Goal: Transaction & Acquisition: Purchase product/service

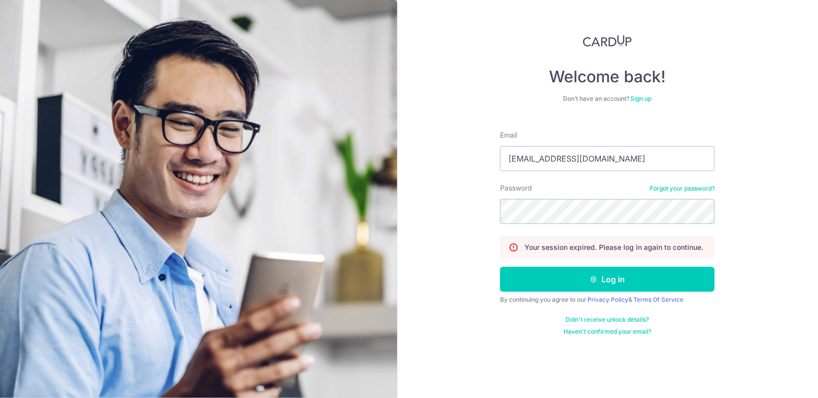
type input "limshengjie@hotmail.com"
click at [500, 267] on button "Log in" at bounding box center [607, 279] width 215 height 25
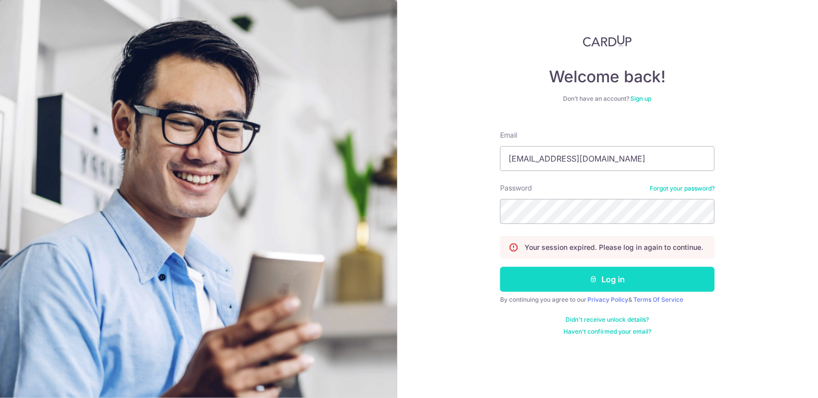
click at [587, 286] on button "Log in" at bounding box center [607, 279] width 215 height 25
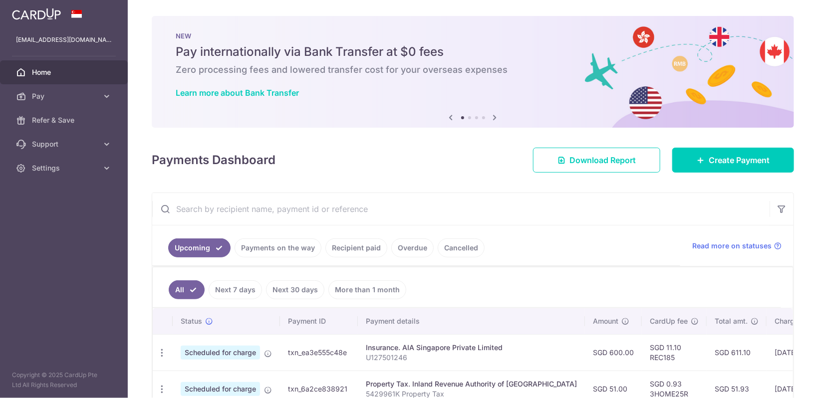
scroll to position [83, 0]
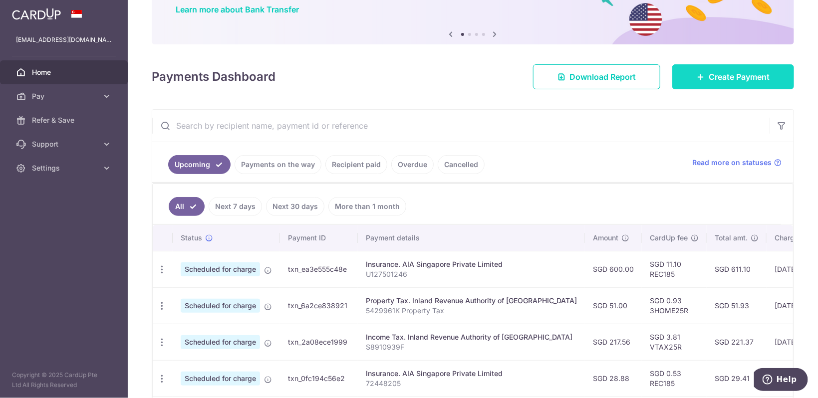
click at [733, 84] on link "Create Payment" at bounding box center [734, 76] width 122 height 25
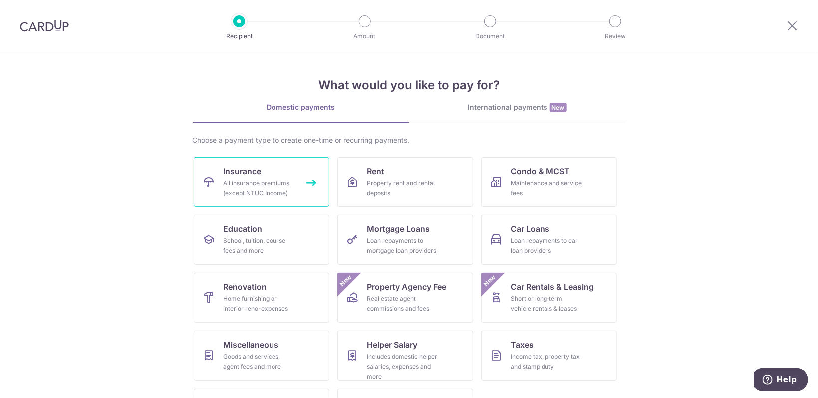
click at [241, 168] on span "Insurance" at bounding box center [243, 171] width 38 height 12
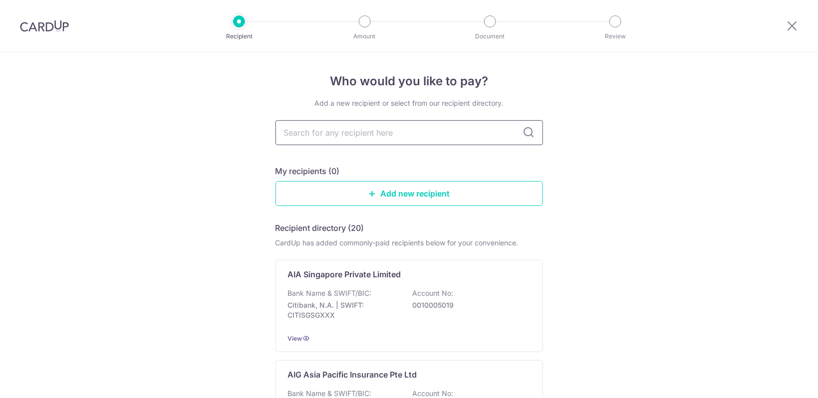
click at [348, 135] on input "text" at bounding box center [410, 132] width 268 height 25
type input "aia"
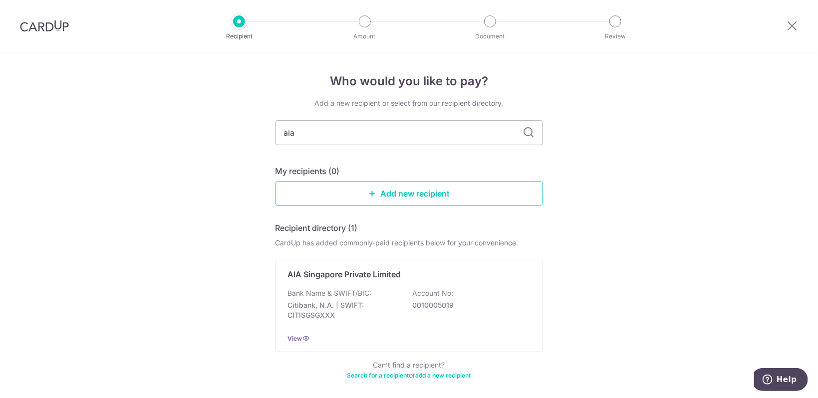
click at [531, 131] on icon at bounding box center [529, 133] width 12 height 12
click at [347, 301] on p "Citibank, N.A. | SWIFT: CITISGSGXXX" at bounding box center [344, 311] width 112 height 20
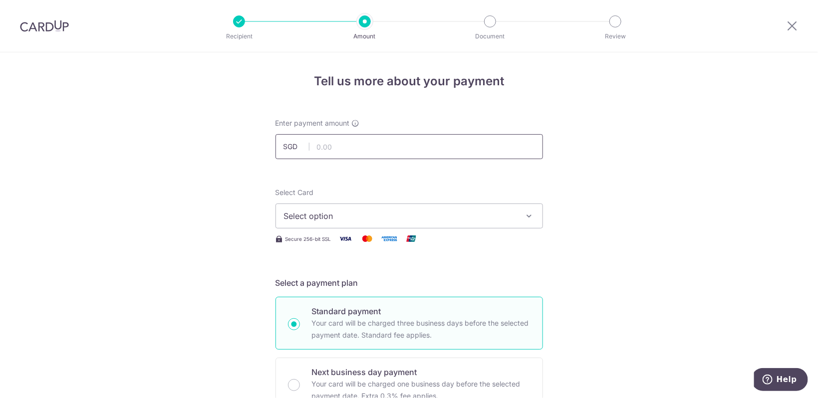
click at [328, 145] on input "text" at bounding box center [410, 146] width 268 height 25
type input "507.55"
click at [331, 216] on span "Select option" at bounding box center [400, 216] width 233 height 12
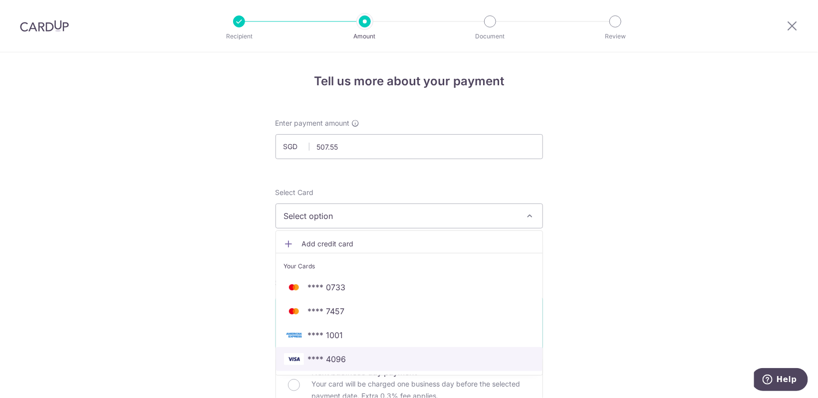
click at [325, 357] on span "**** 4096" at bounding box center [327, 359] width 38 height 12
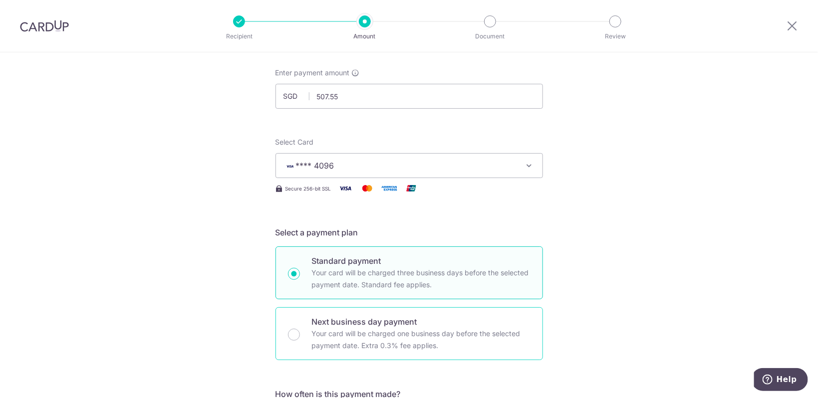
scroll to position [167, 0]
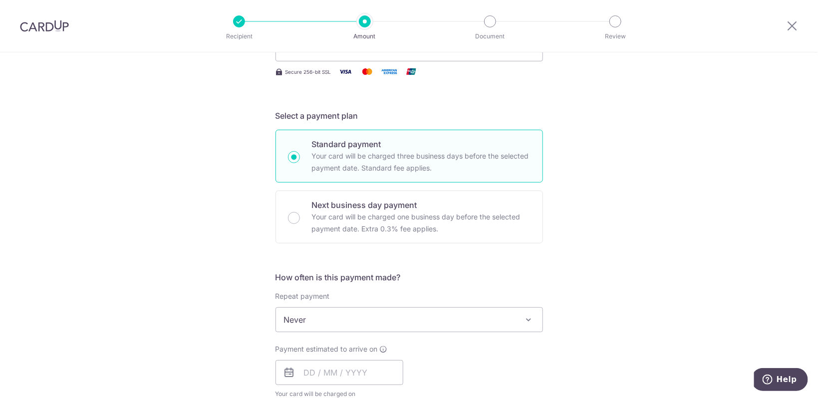
click at [331, 314] on span "Never" at bounding box center [409, 320] width 267 height 24
select select "3"
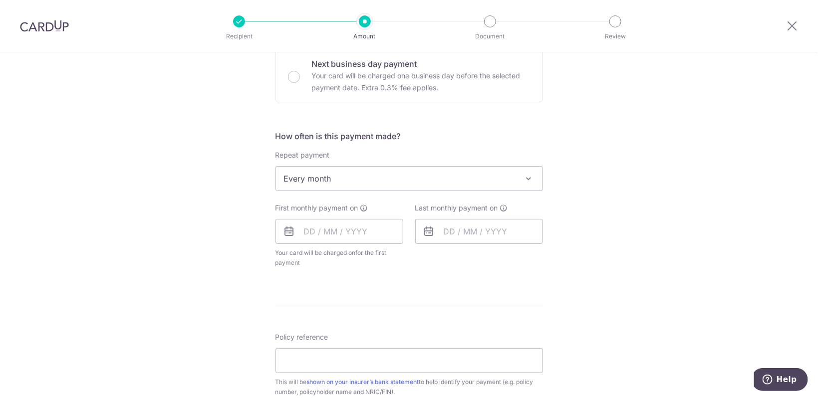
scroll to position [335, 0]
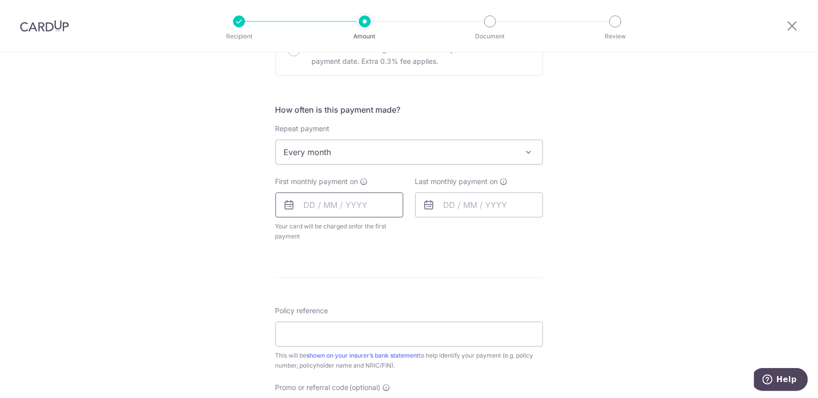
click at [351, 197] on input "text" at bounding box center [340, 205] width 128 height 25
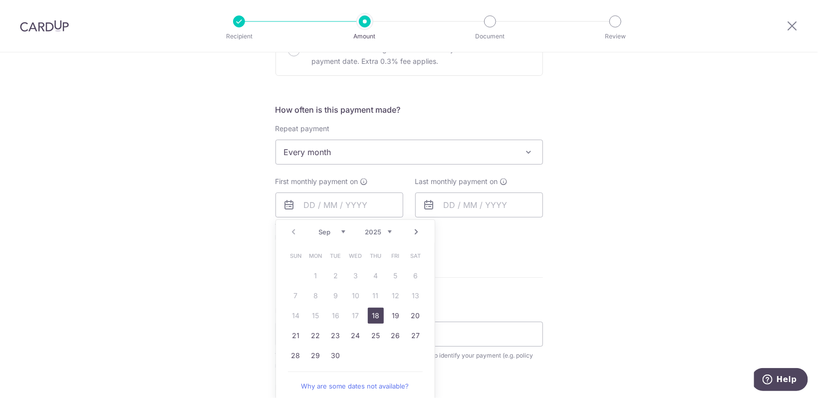
click at [376, 319] on link "18" at bounding box center [376, 316] width 16 height 16
type input "[DATE]"
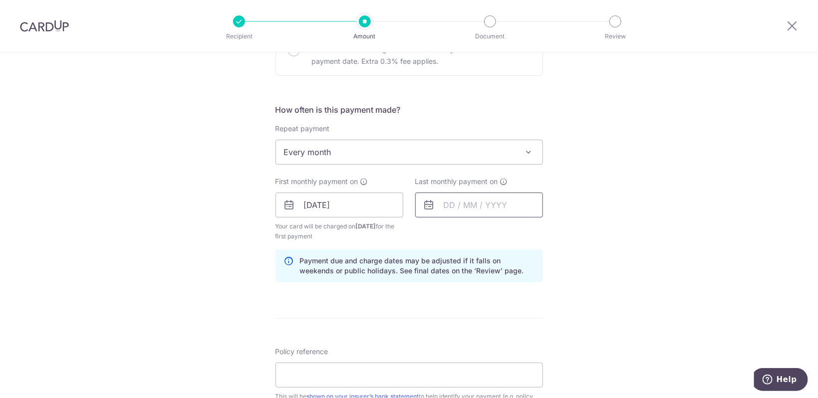
click at [464, 207] on input "text" at bounding box center [479, 205] width 128 height 25
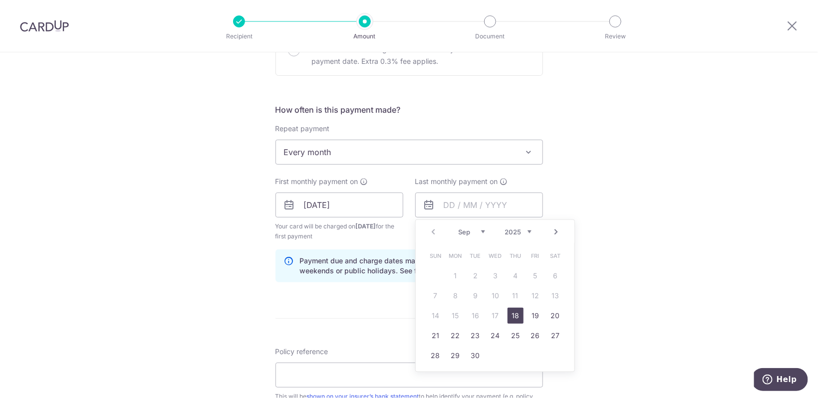
click at [558, 231] on link "Next" at bounding box center [557, 232] width 12 height 12
click at [513, 336] on link "22" at bounding box center [516, 336] width 16 height 16
type input "22/10/2026"
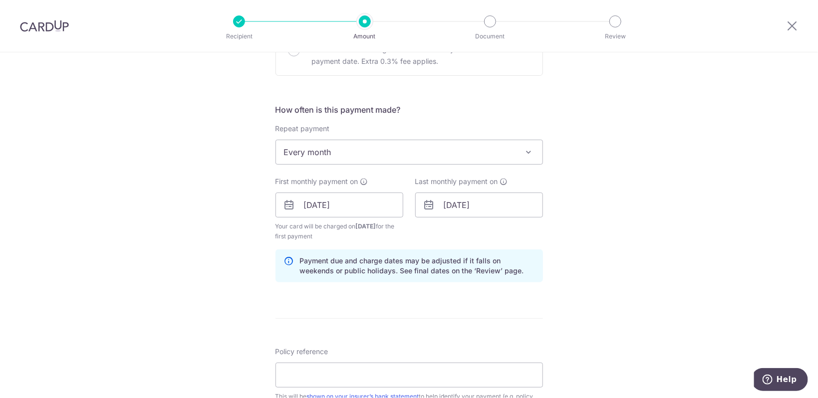
scroll to position [419, 0]
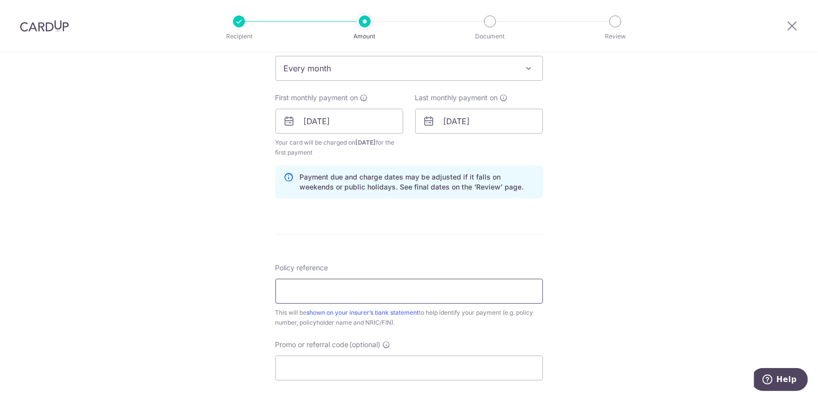
click at [361, 288] on input "Policy reference" at bounding box center [410, 291] width 268 height 25
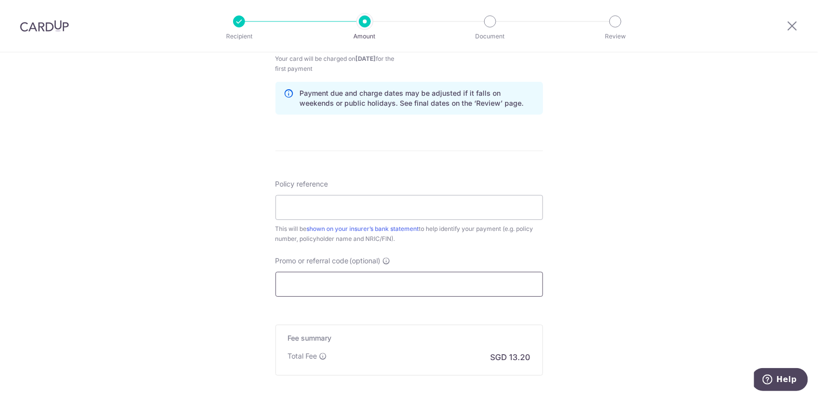
click at [318, 280] on input "Promo or referral code (optional)" at bounding box center [410, 284] width 268 height 25
paste input "REC185"
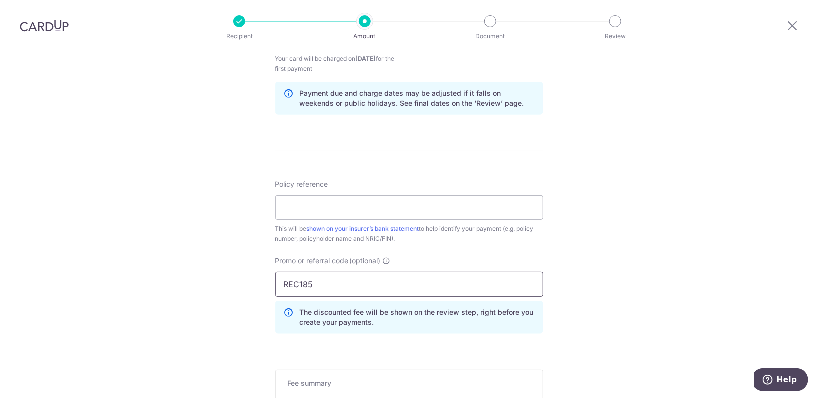
paste input "U125045539"
type input "REC185"
click at [336, 209] on input "Policy reference" at bounding box center [410, 207] width 268 height 25
paste input "U125045539"
type input "U125045539"
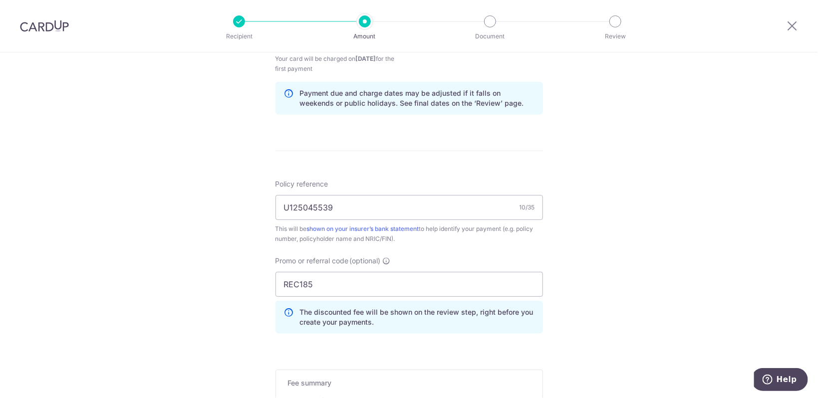
click at [671, 172] on div "Tell us more about your payment Enter payment amount SGD 507.55 507.55 Select C…" at bounding box center [409, 49] width 818 height 999
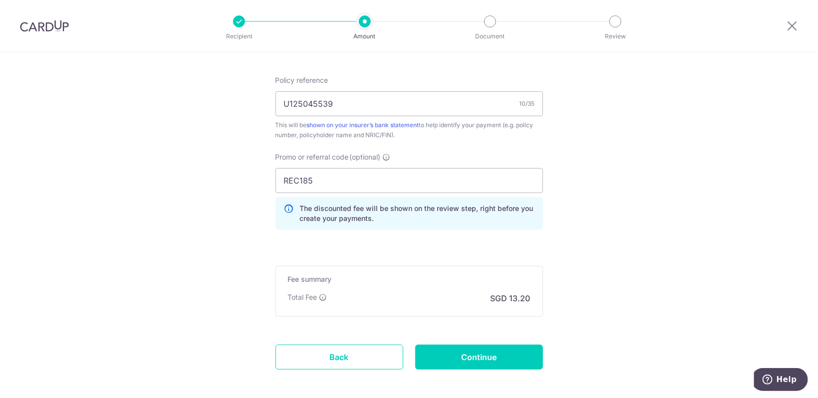
scroll to position [652, 0]
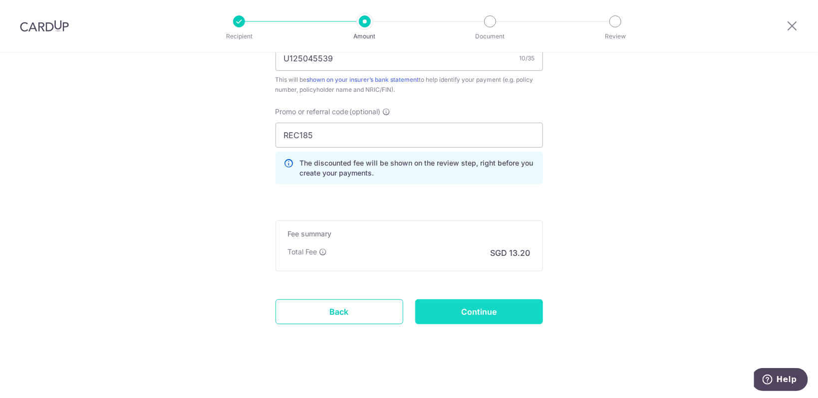
click at [456, 313] on input "Continue" at bounding box center [479, 312] width 128 height 25
type input "Create Schedule"
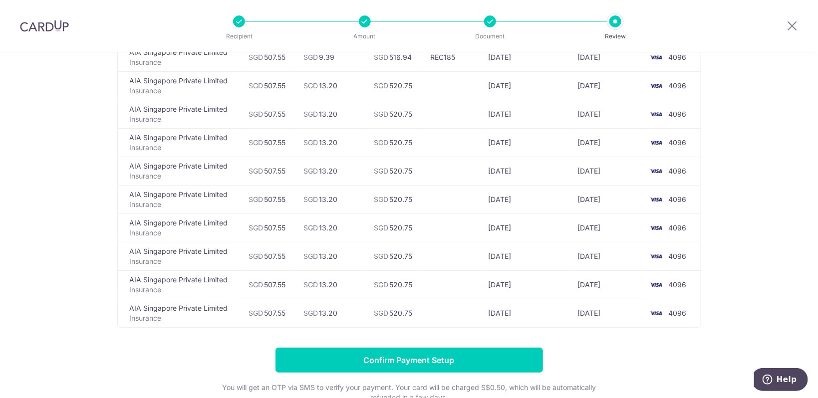
scroll to position [251, 0]
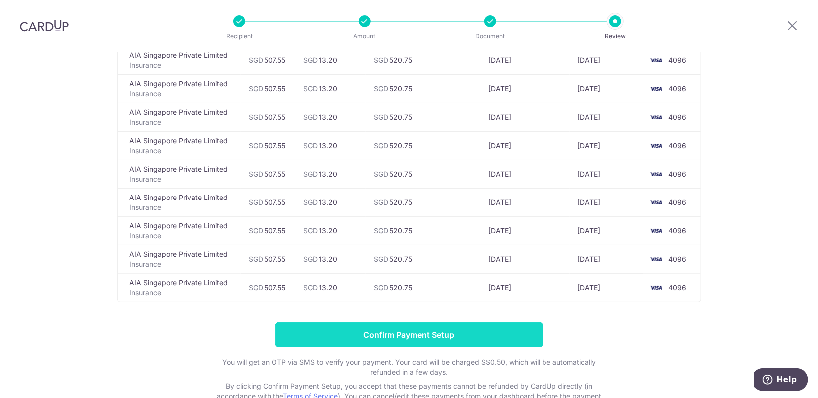
click at [399, 335] on input "Confirm Payment Setup" at bounding box center [410, 335] width 268 height 25
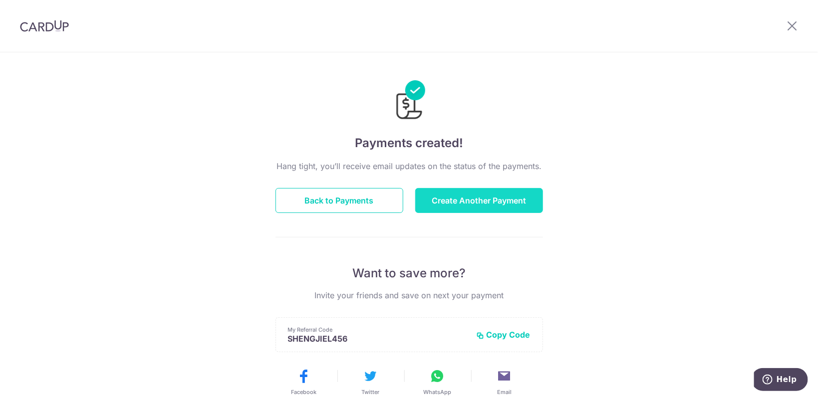
click at [497, 201] on button "Create Another Payment" at bounding box center [479, 200] width 128 height 25
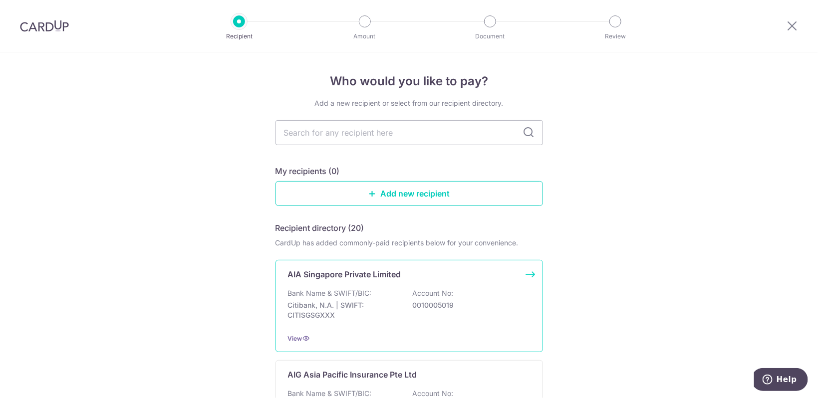
click at [366, 276] on p "AIA Singapore Private Limited" at bounding box center [344, 275] width 113 height 12
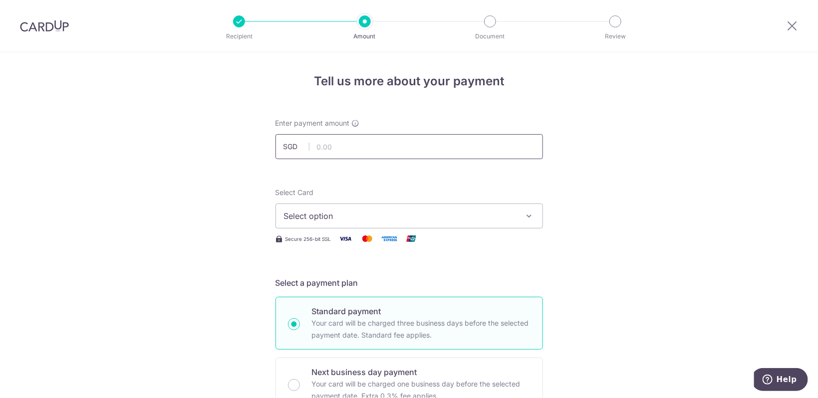
click at [413, 148] on input "text" at bounding box center [410, 146] width 268 height 25
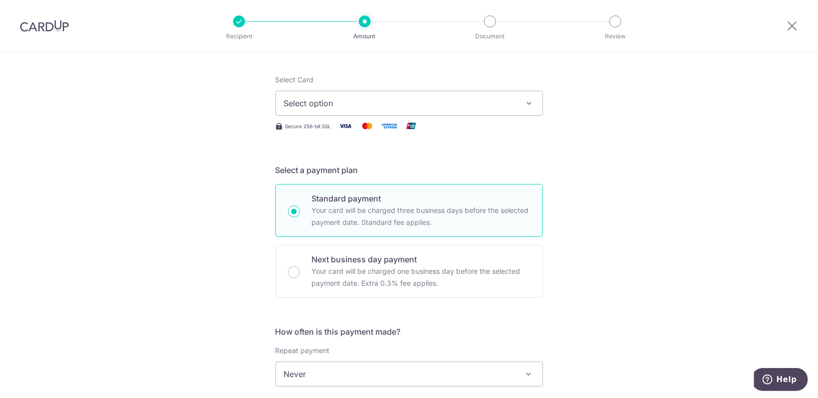
scroll to position [83, 0]
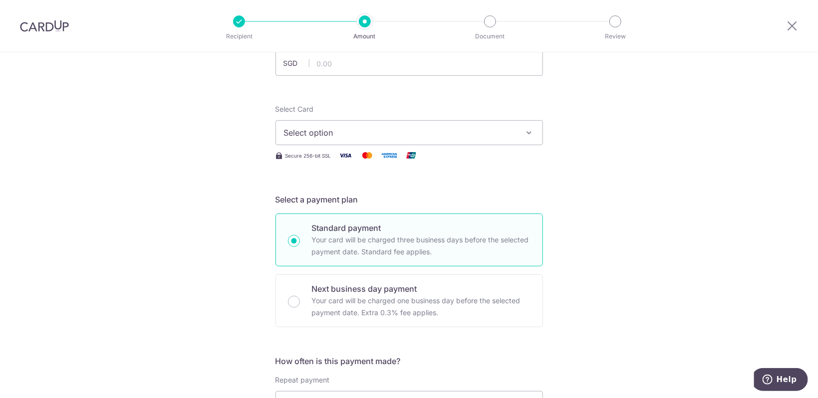
click at [380, 142] on button "Select option" at bounding box center [410, 132] width 268 height 25
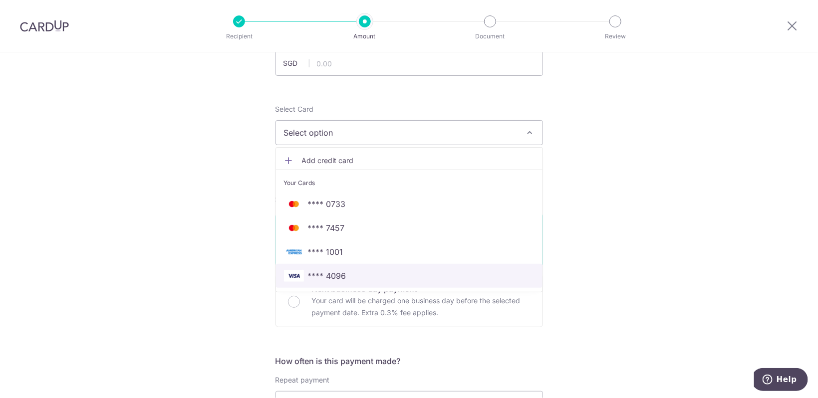
click at [369, 268] on link "**** 4096" at bounding box center [409, 276] width 267 height 24
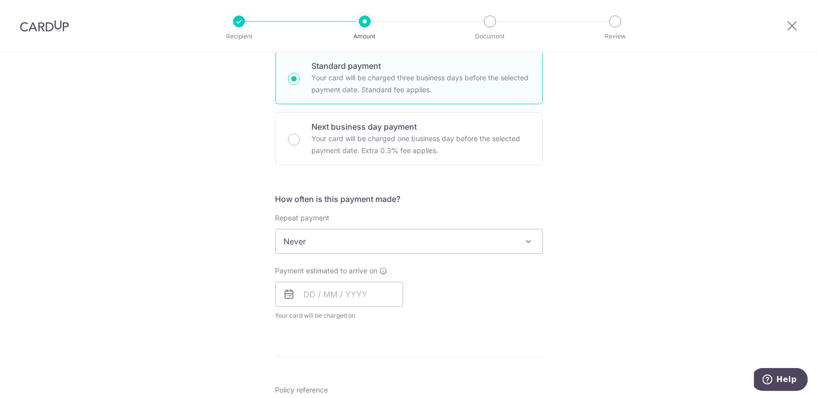
scroll to position [251, 0]
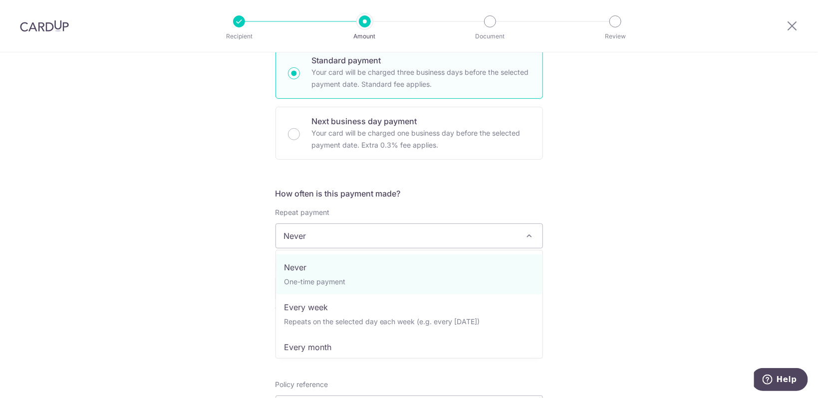
click at [350, 239] on span "Never" at bounding box center [409, 236] width 267 height 24
select select "3"
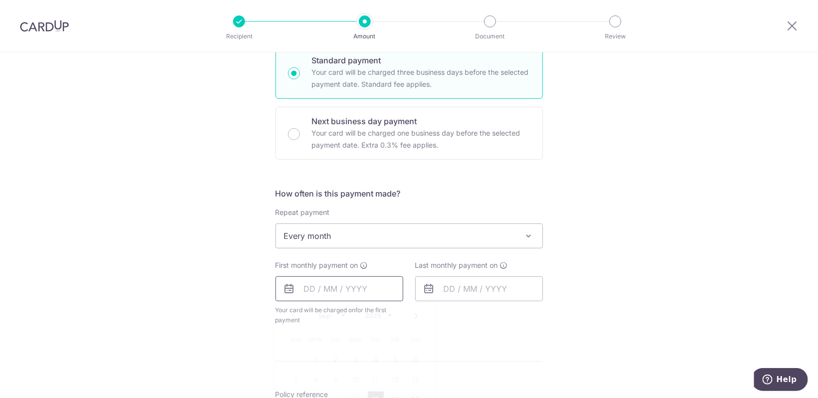
click at [341, 294] on input "text" at bounding box center [340, 289] width 128 height 25
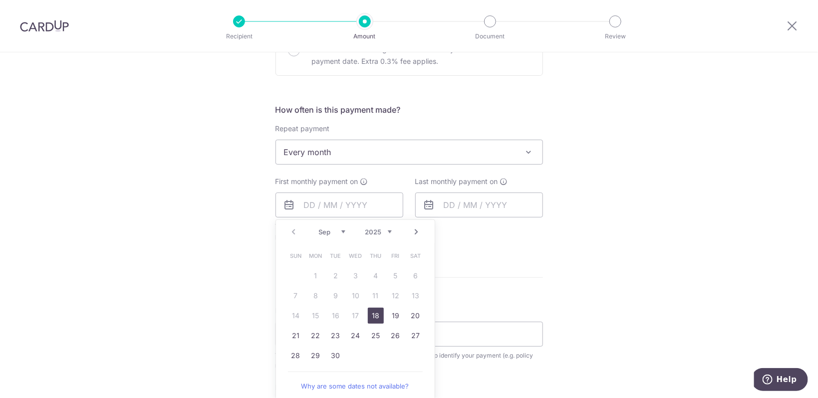
click at [379, 314] on link "18" at bounding box center [376, 316] width 16 height 16
type input "[DATE]"
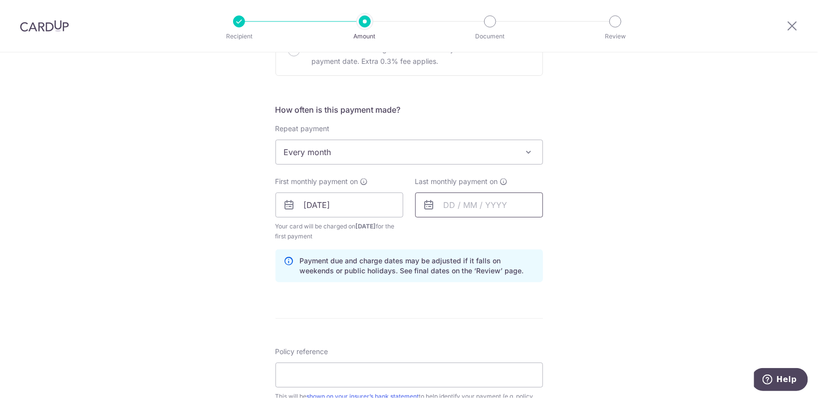
click at [516, 206] on input "text" at bounding box center [479, 205] width 128 height 25
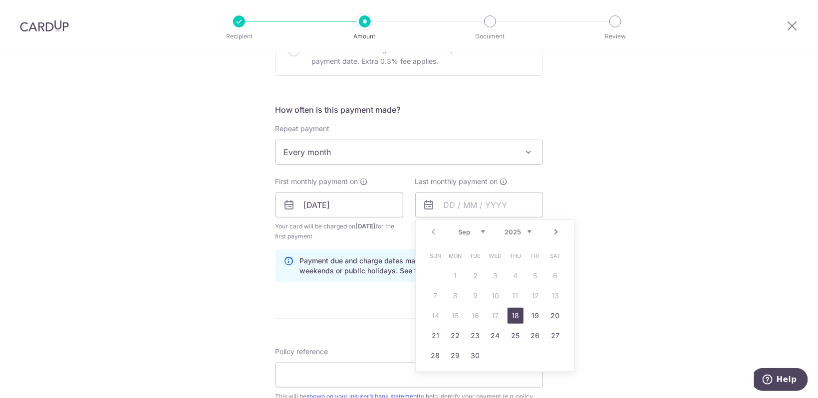
click at [557, 233] on link "Next" at bounding box center [557, 232] width 12 height 12
click at [558, 234] on link "Next" at bounding box center [557, 232] width 12 height 12
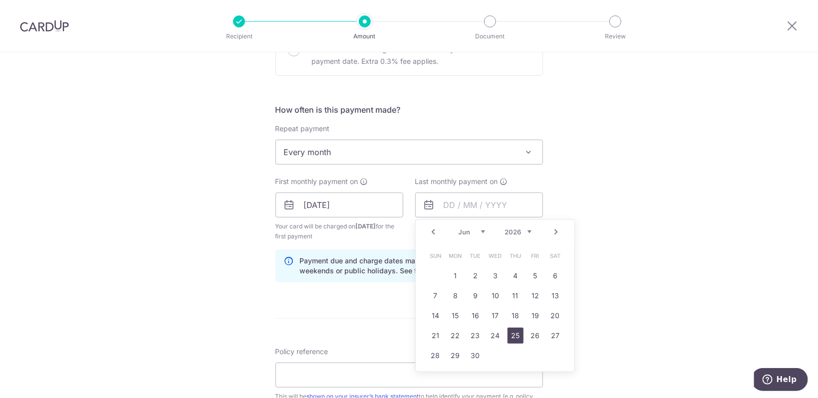
click at [519, 336] on link "25" at bounding box center [516, 336] width 16 height 16
type input "25/06/2026"
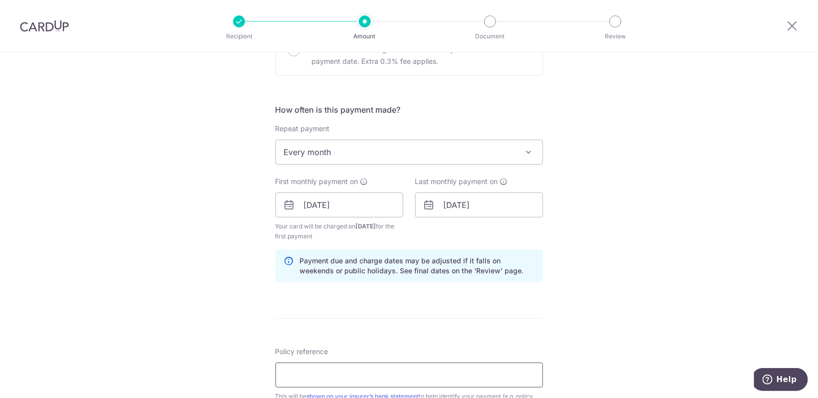
click at [376, 375] on input "Policy reference" at bounding box center [410, 375] width 268 height 25
paste input "U124059597"
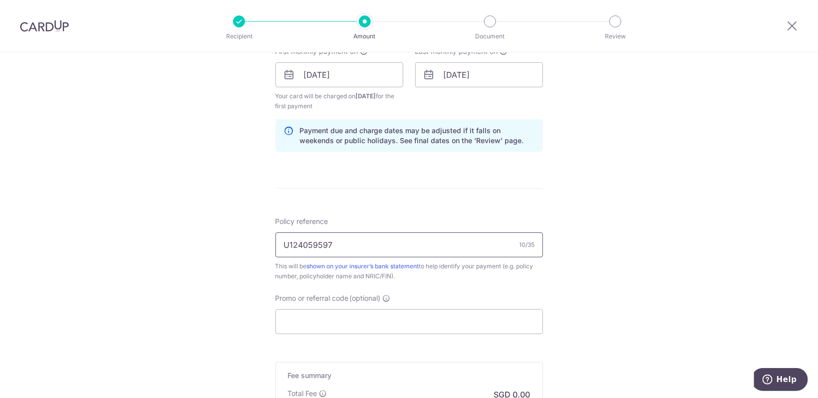
scroll to position [503, 0]
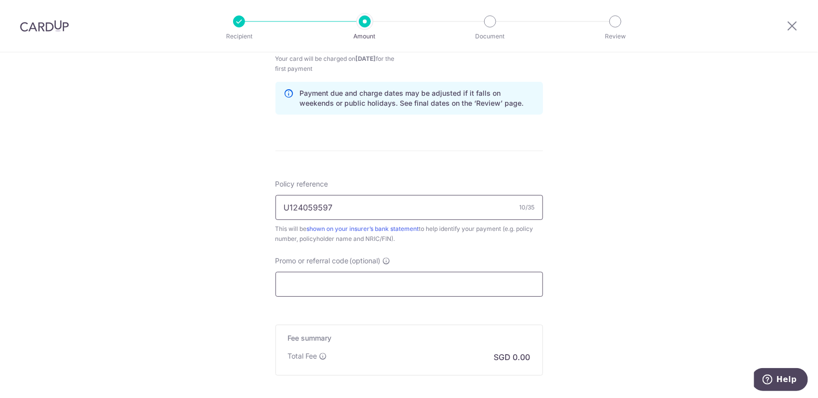
type input "U124059597"
drag, startPoint x: 326, startPoint y: 282, endPoint x: 321, endPoint y: 283, distance: 5.2
click at [323, 282] on input "Promo or referral code (optional)" at bounding box center [410, 284] width 268 height 25
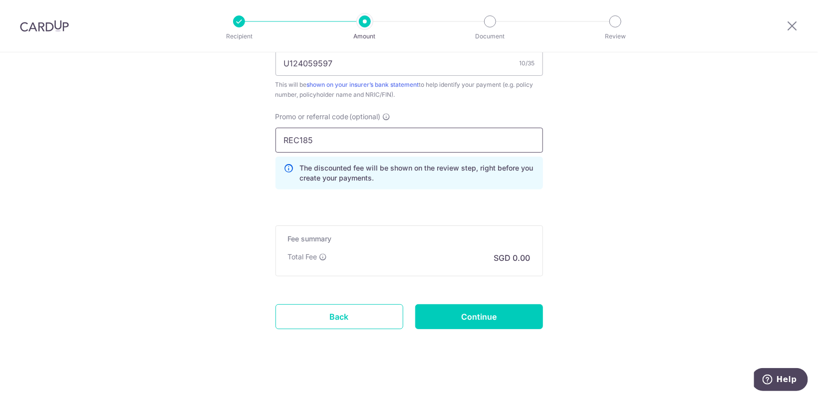
scroll to position [652, 0]
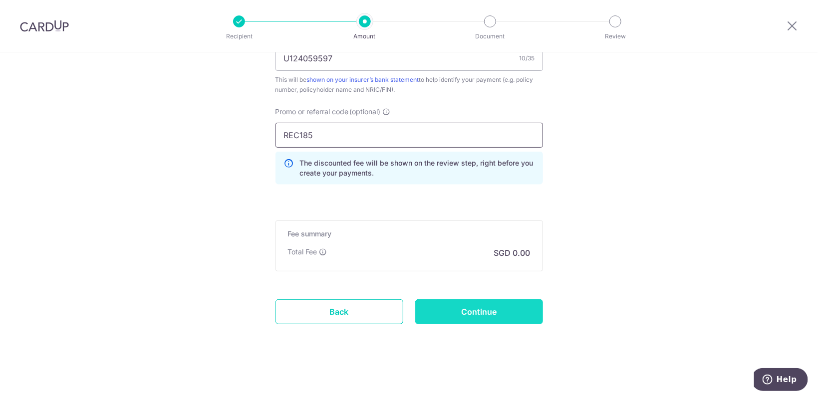
type input "REC185"
click at [453, 316] on input "Continue" at bounding box center [479, 312] width 128 height 25
type input "Create Schedule"
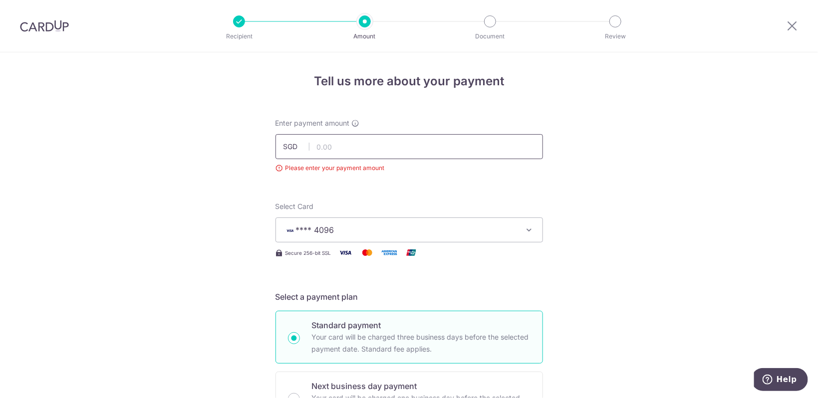
click at [343, 145] on input "text" at bounding box center [410, 146] width 268 height 25
type input "200.00"
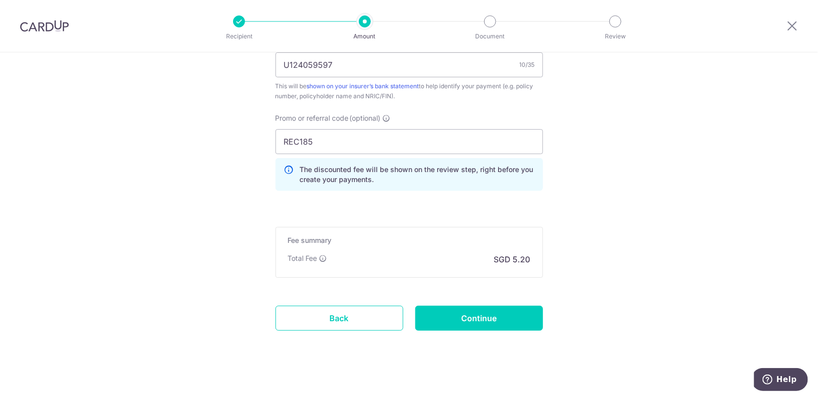
scroll to position [616, 0]
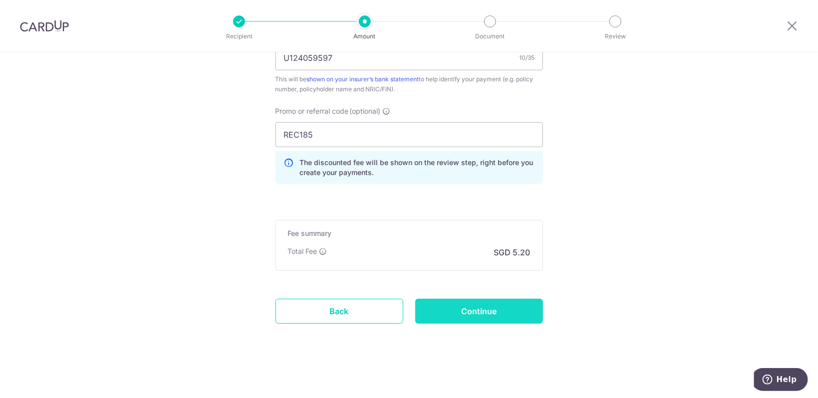
click at [462, 319] on input "Continue" at bounding box center [479, 311] width 128 height 25
type input "Create Schedule"
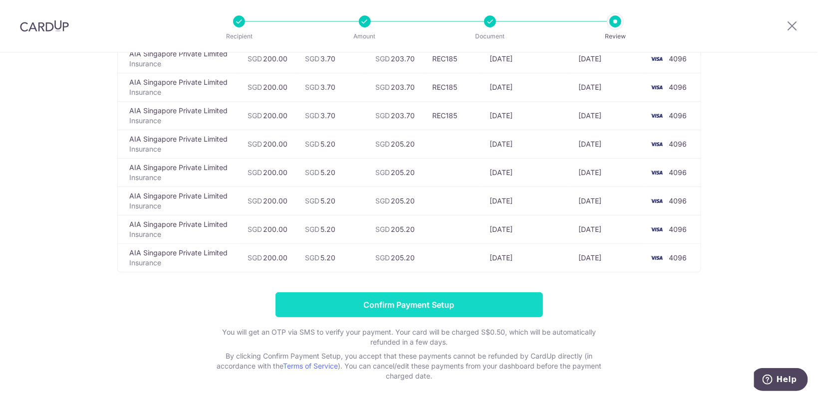
click at [489, 304] on input "Confirm Payment Setup" at bounding box center [410, 305] width 268 height 25
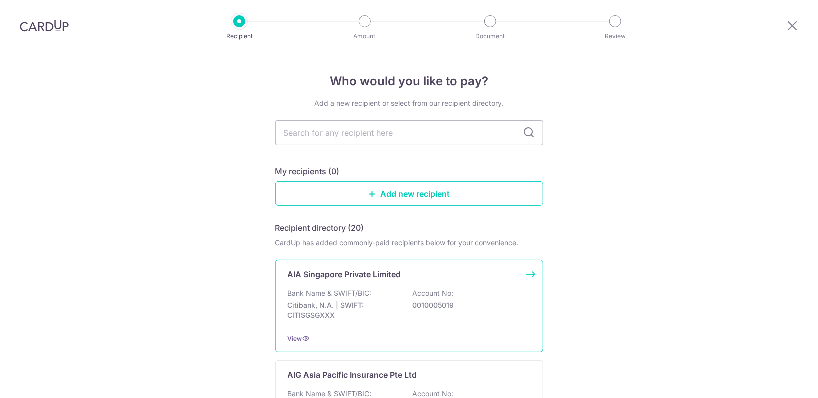
click at [351, 289] on p "Bank Name & SWIFT/BIC:" at bounding box center [330, 294] width 84 height 10
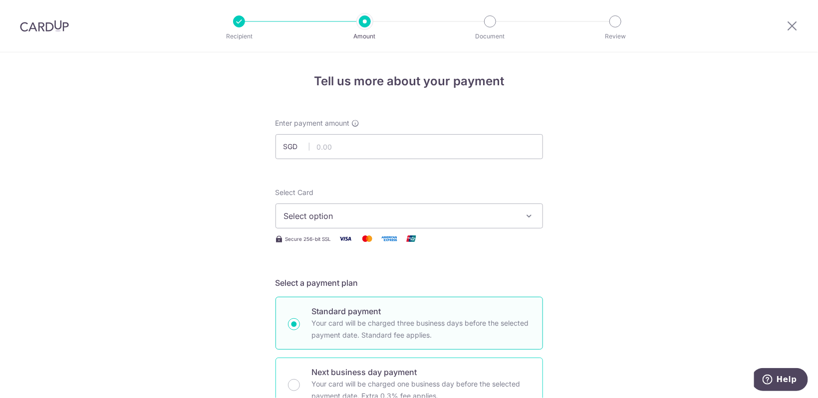
scroll to position [419, 0]
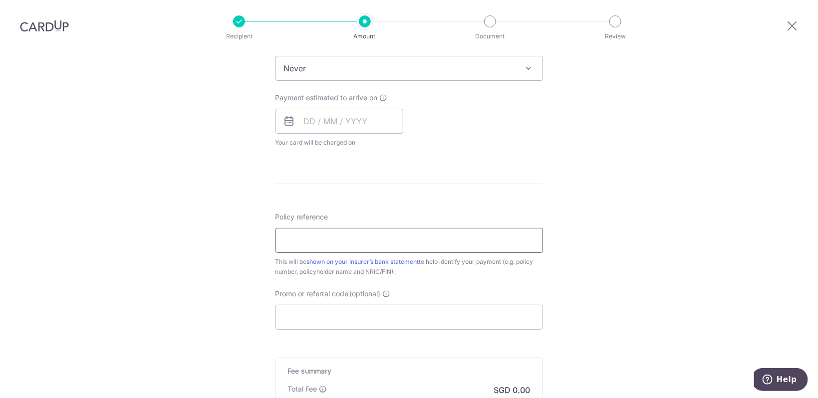
click at [387, 240] on input "Policy reference" at bounding box center [410, 240] width 268 height 25
paste input "L537345377"
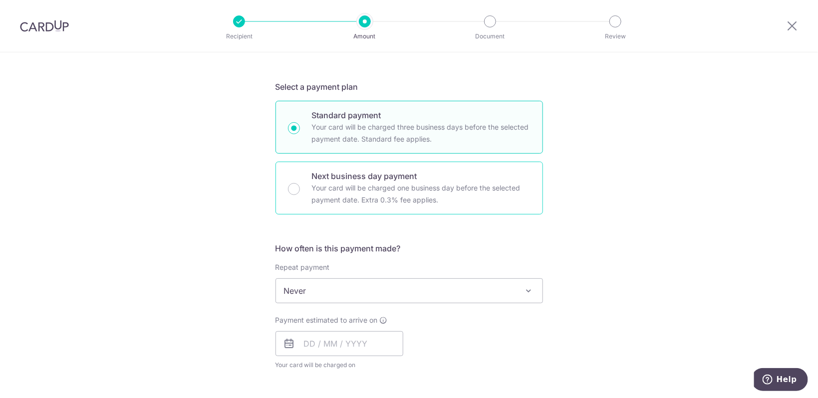
scroll to position [167, 0]
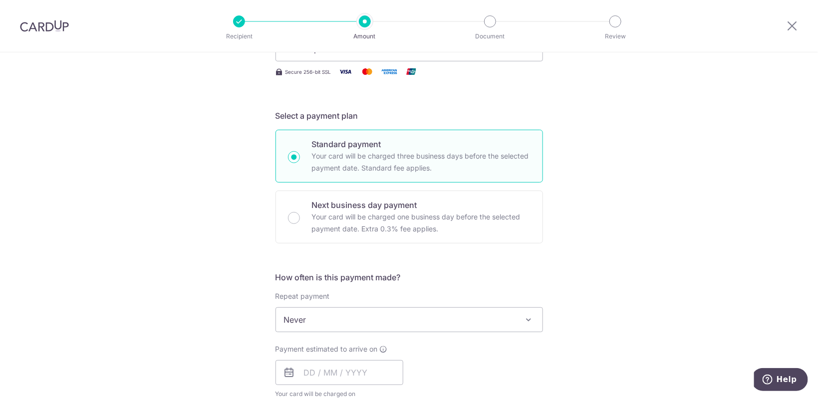
type input "L537345377"
click at [339, 329] on span "Never" at bounding box center [409, 320] width 267 height 24
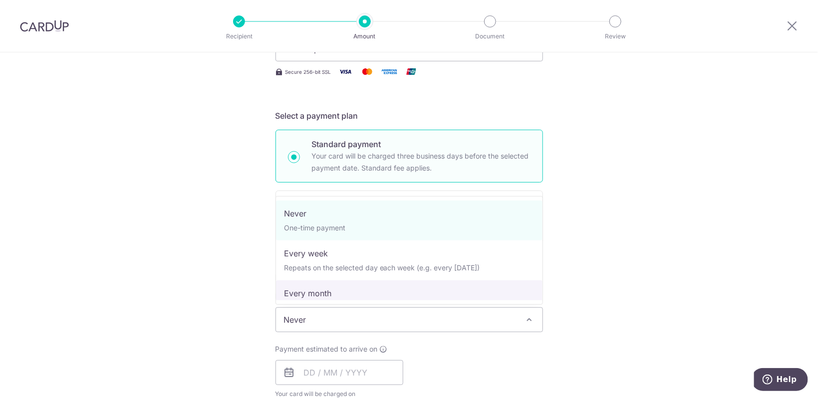
select select "3"
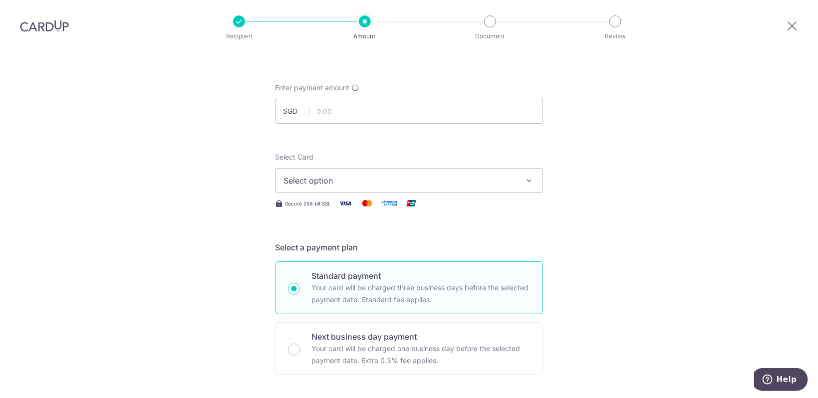
scroll to position [0, 0]
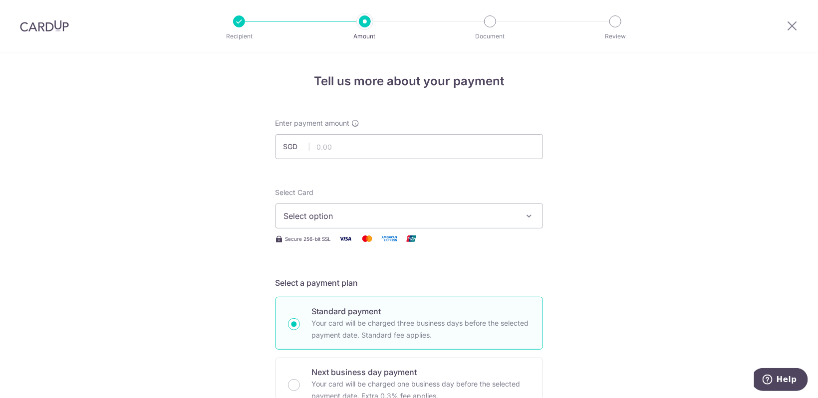
click at [324, 221] on span "Select option" at bounding box center [400, 216] width 233 height 12
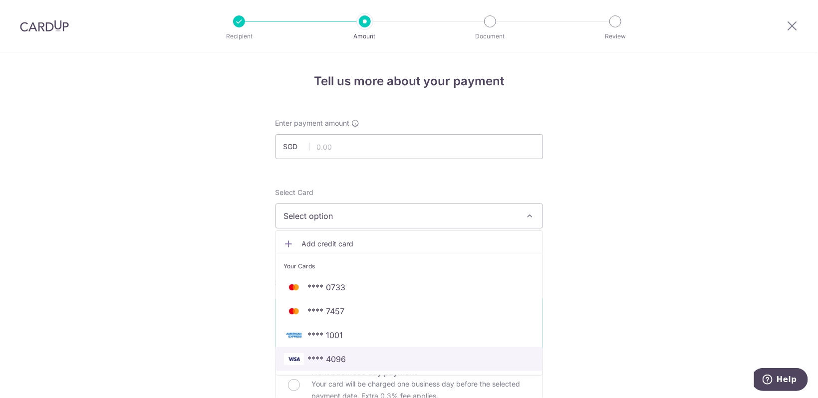
click at [321, 368] on link "**** 4096" at bounding box center [409, 359] width 267 height 24
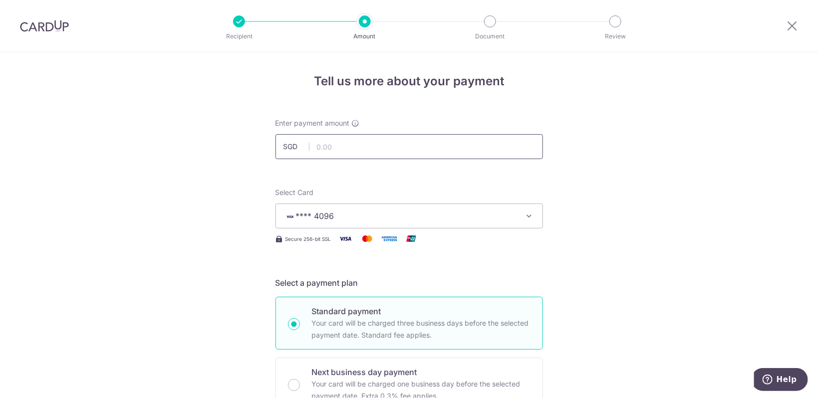
click at [346, 146] on input "text" at bounding box center [410, 146] width 268 height 25
type input "78.30"
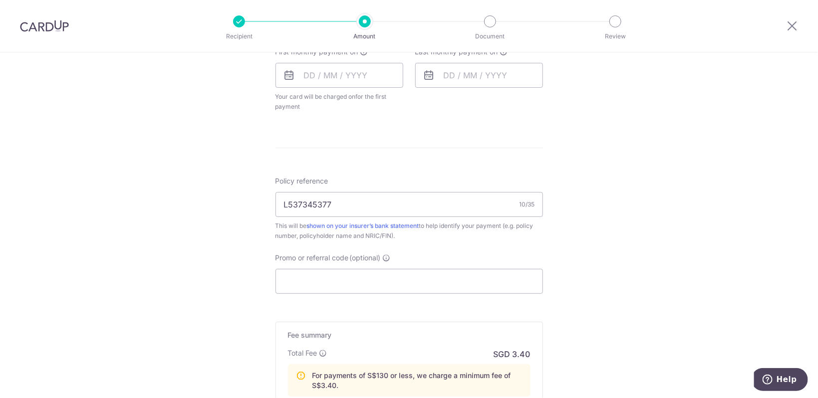
scroll to position [503, 0]
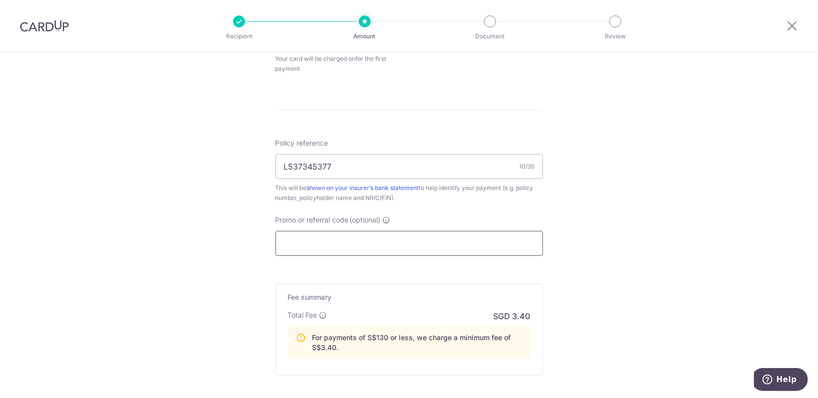
click at [323, 239] on input "Promo or referral code (optional)" at bounding box center [410, 243] width 268 height 25
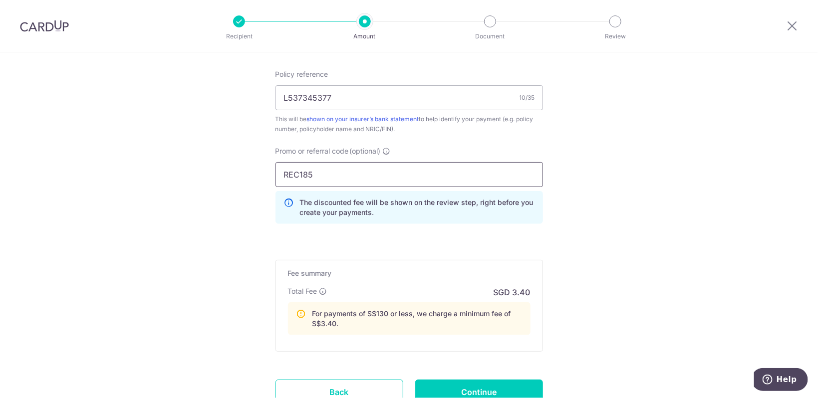
scroll to position [652, 0]
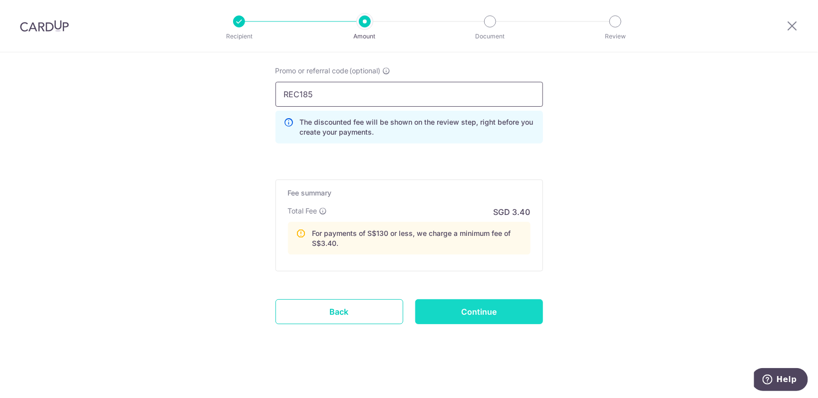
type input "REC185"
click at [434, 311] on input "Continue" at bounding box center [479, 312] width 128 height 25
type input "Create Schedule"
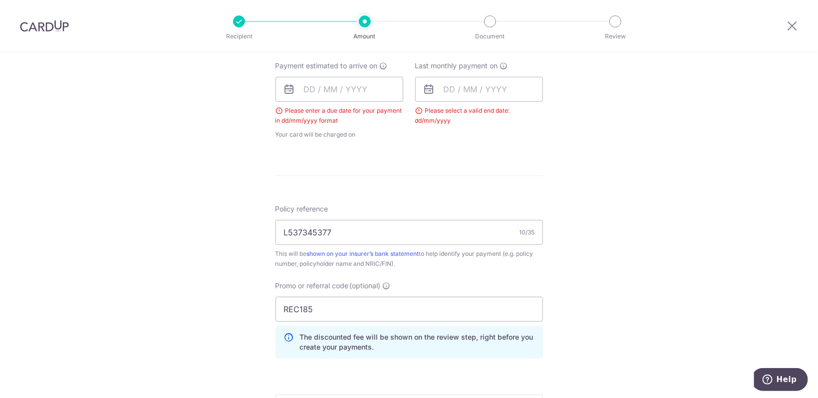
scroll to position [419, 0]
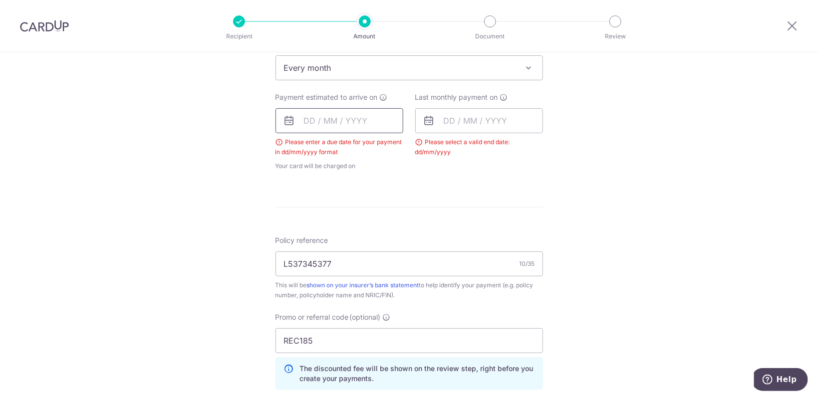
click at [376, 121] on input "text" at bounding box center [340, 120] width 128 height 25
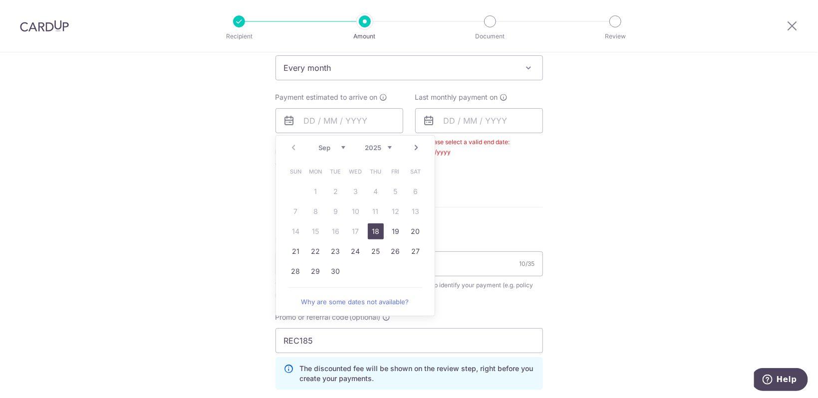
click at [375, 228] on link "18" at bounding box center [376, 232] width 16 height 16
type input "[DATE]"
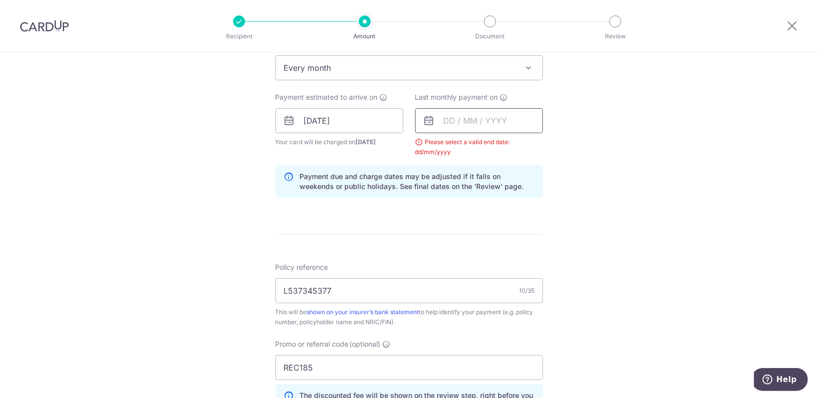
click at [474, 123] on input "text" at bounding box center [479, 120] width 128 height 25
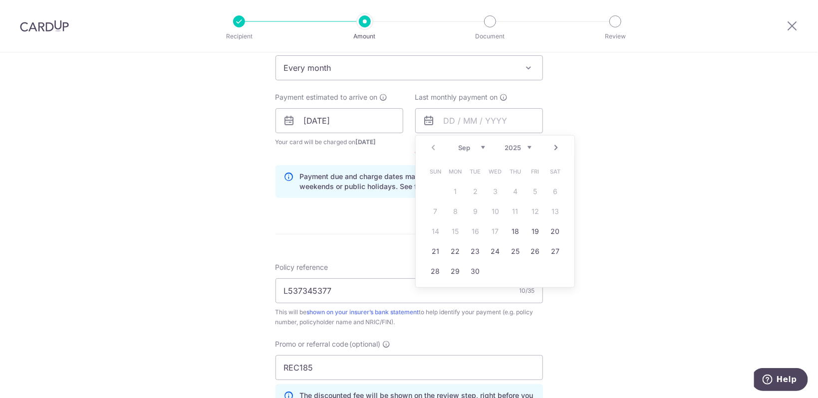
click at [550, 152] on div "Prev Next Sep Oct Nov [DATE] 2026 2027 2028 2029 2030 2031 2032 2033 2034 2035" at bounding box center [495, 148] width 159 height 24
click at [555, 149] on link "Next" at bounding box center [557, 148] width 12 height 12
click at [535, 210] on link "13" at bounding box center [536, 212] width 16 height 16
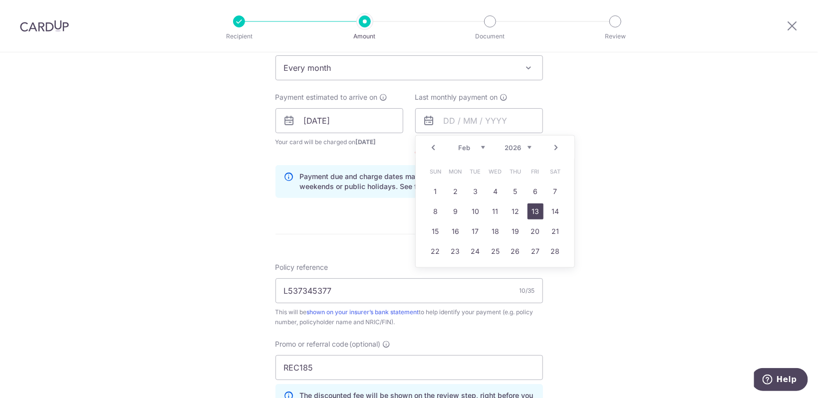
type input "[DATE]"
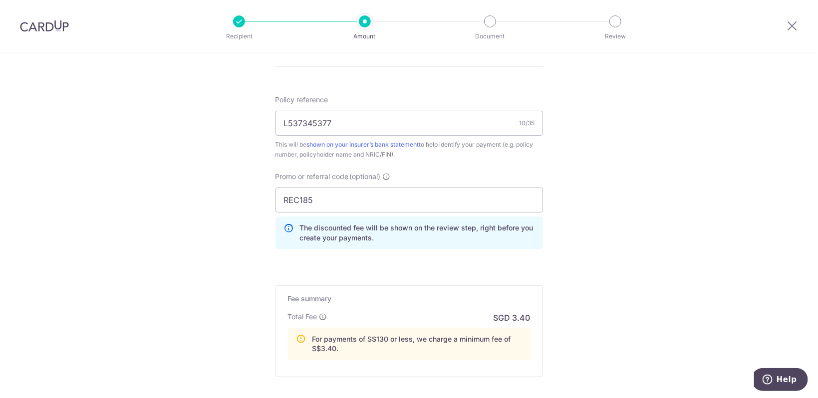
scroll to position [693, 0]
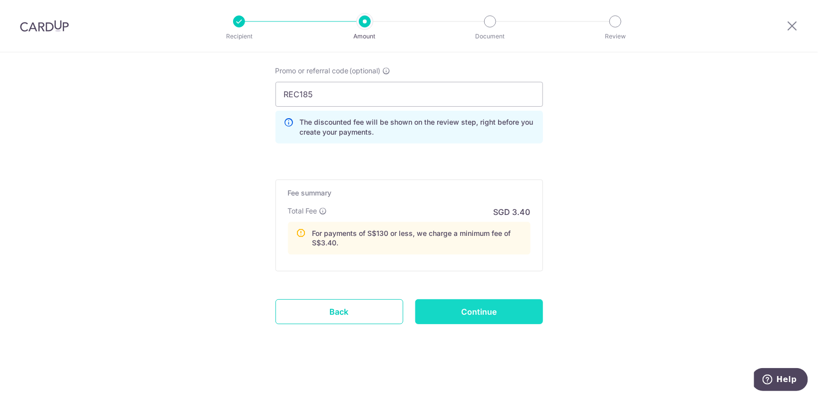
click at [467, 303] on input "Continue" at bounding box center [479, 312] width 128 height 25
type input "Create Schedule"
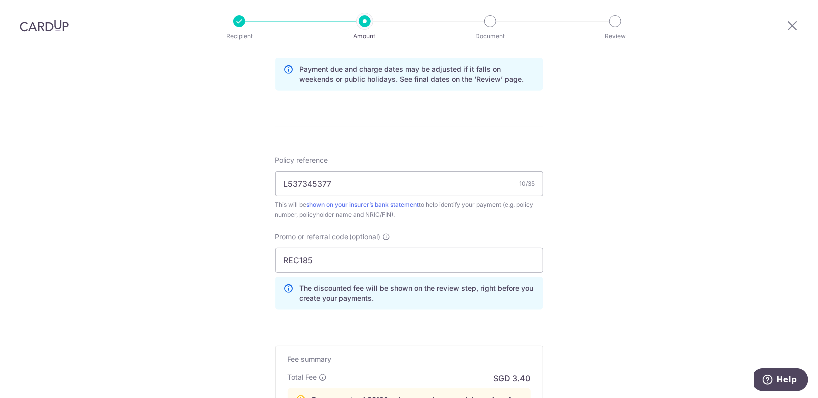
scroll to position [274, 0]
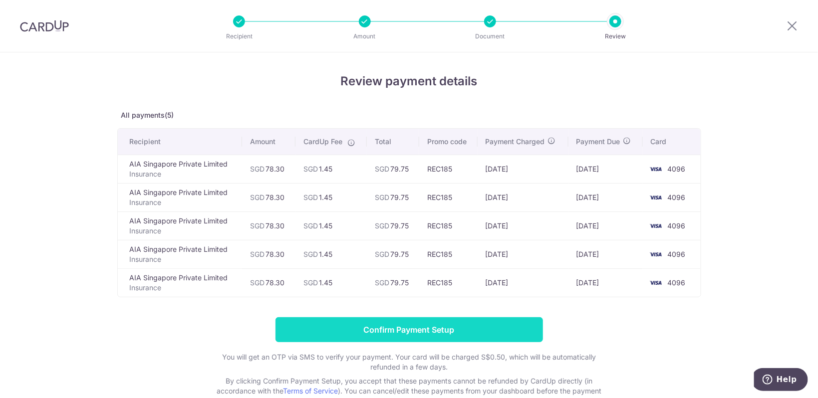
click at [442, 326] on input "Confirm Payment Setup" at bounding box center [410, 330] width 268 height 25
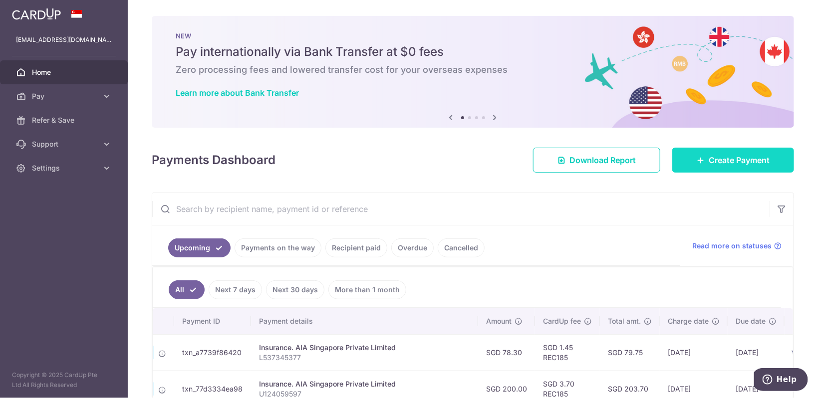
click at [725, 164] on span "Create Payment" at bounding box center [739, 160] width 61 height 12
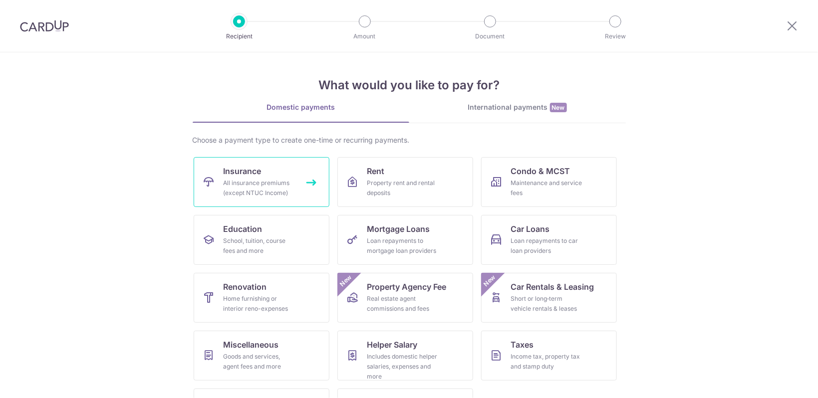
click at [268, 175] on link "Insurance All insurance premiums (except NTUC Income)" at bounding box center [262, 182] width 136 height 50
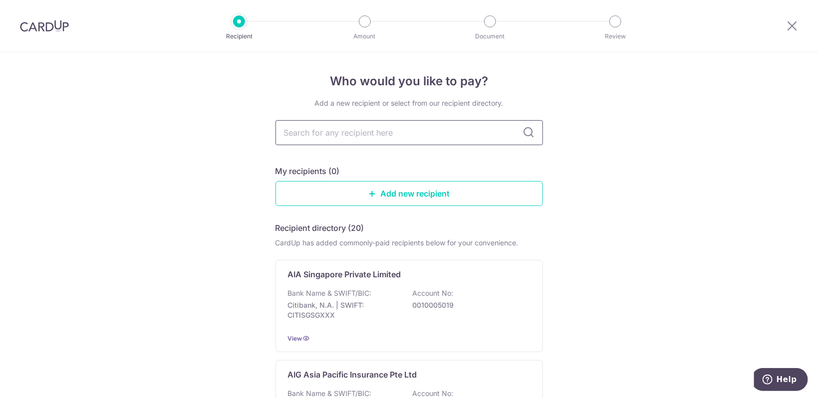
click at [387, 133] on input "text" at bounding box center [410, 132] width 268 height 25
click at [399, 291] on div "Bank Name & SWIFT/BIC: Citibank, N.A. | SWIFT: CITISGSGXXX Account No: 00100050…" at bounding box center [409, 307] width 243 height 37
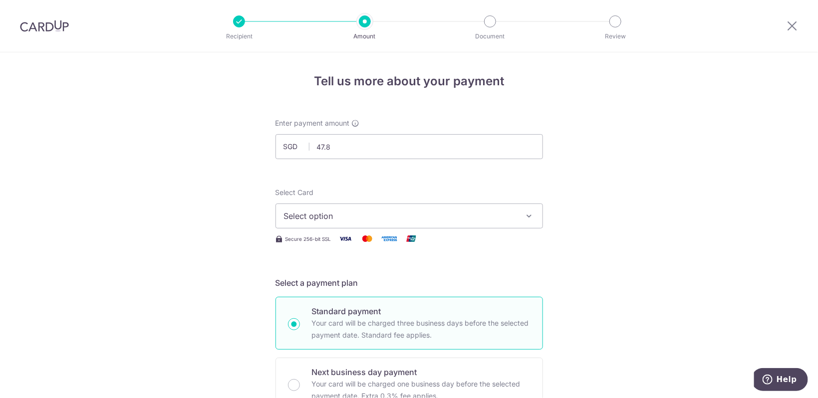
type input "47.89"
click at [359, 221] on span "Select option" at bounding box center [400, 216] width 233 height 12
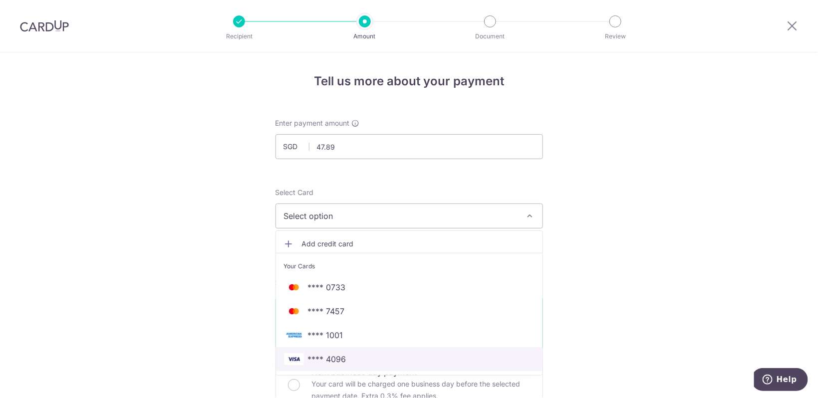
click at [331, 359] on span "**** 4096" at bounding box center [327, 359] width 38 height 12
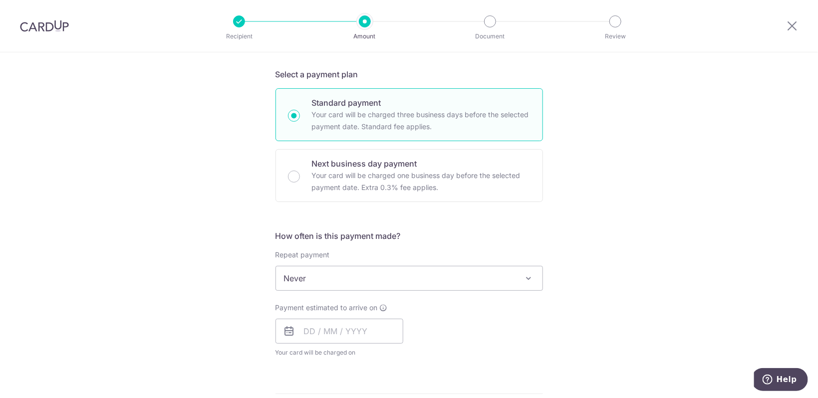
scroll to position [251, 0]
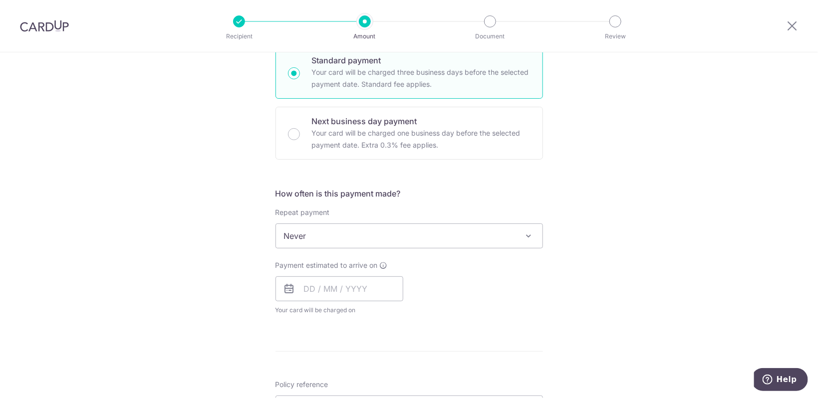
click at [332, 236] on span "Never" at bounding box center [409, 236] width 267 height 24
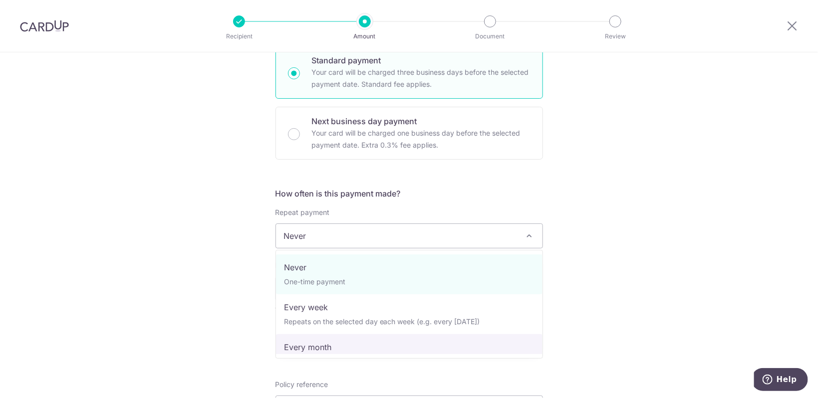
select select "3"
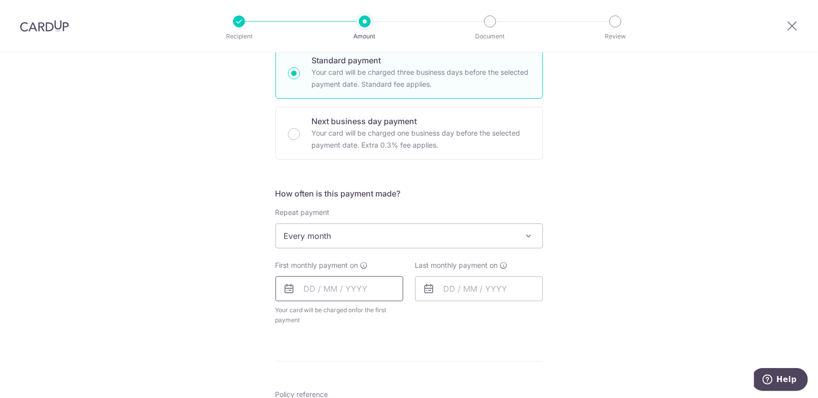
click at [321, 297] on input "text" at bounding box center [340, 289] width 128 height 25
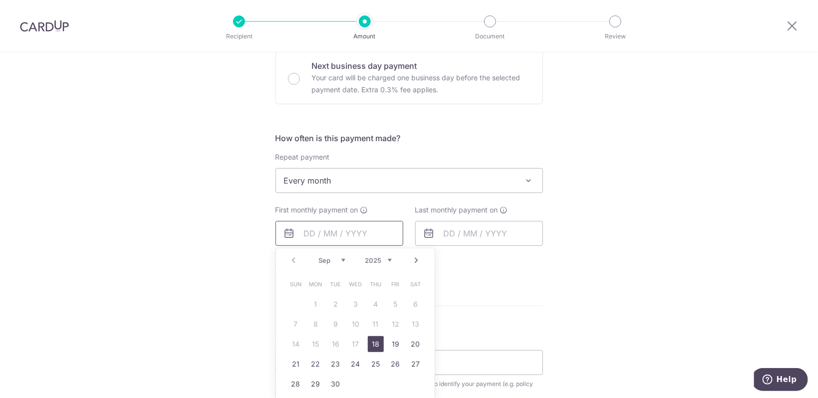
scroll to position [335, 0]
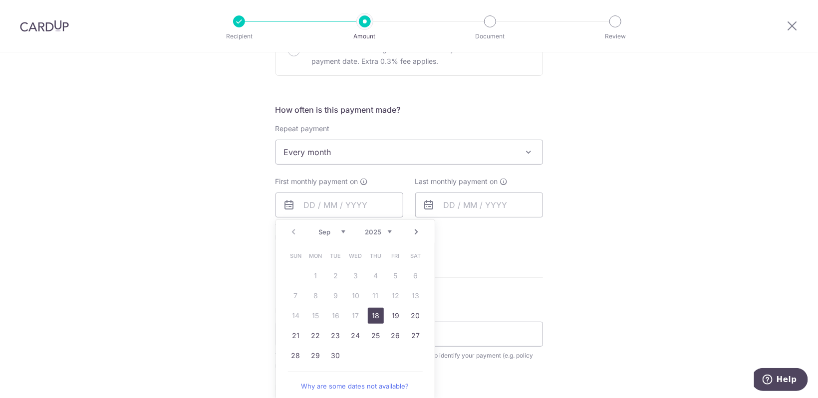
click at [373, 316] on link "18" at bounding box center [376, 316] width 16 height 16
type input "[DATE]"
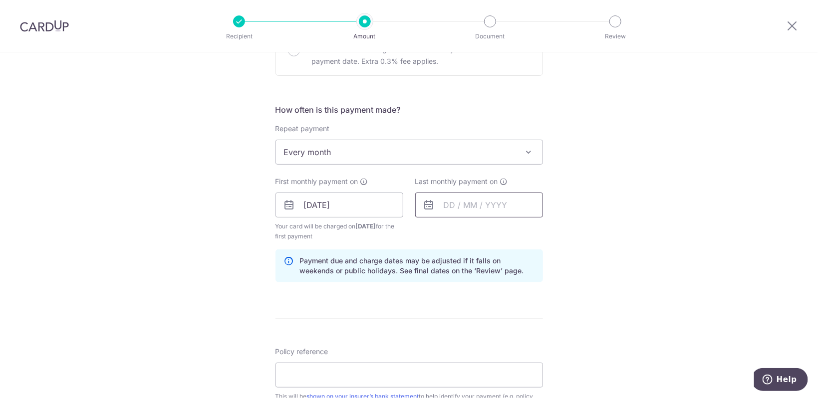
click at [463, 204] on input "text" at bounding box center [479, 205] width 128 height 25
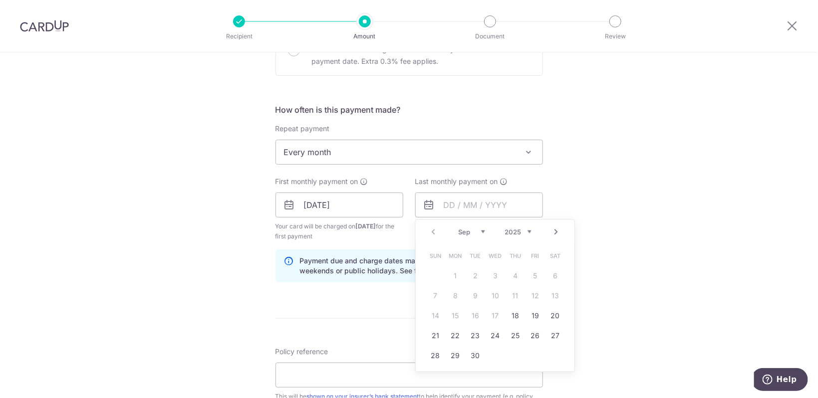
click at [557, 231] on link "Next" at bounding box center [557, 232] width 12 height 12
click at [519, 296] on link "9" at bounding box center [516, 296] width 16 height 16
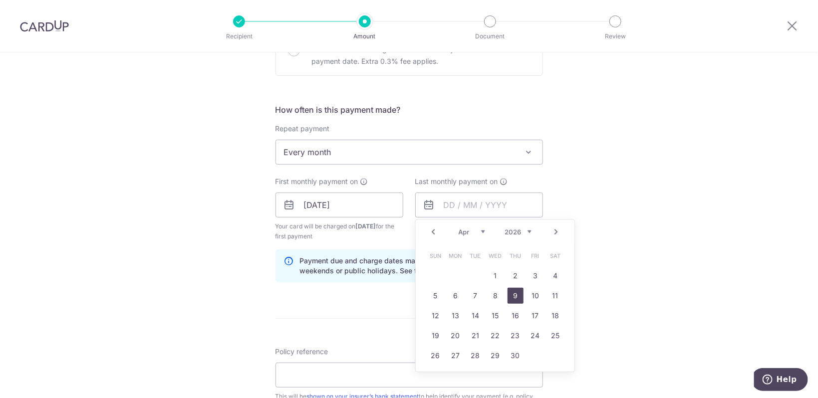
type input "[DATE]"
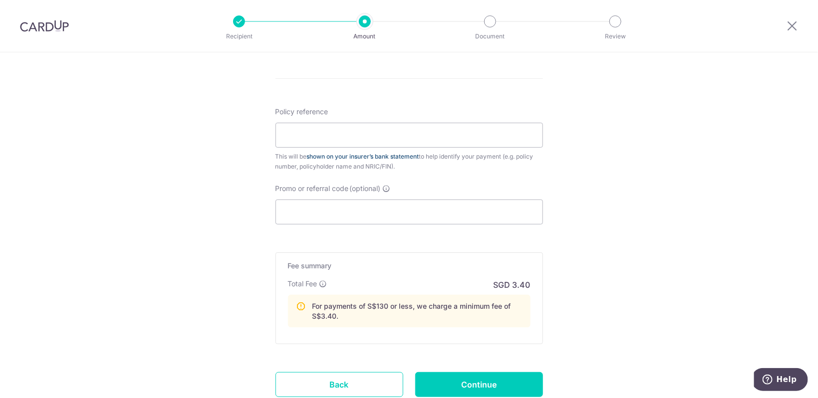
scroll to position [586, 0]
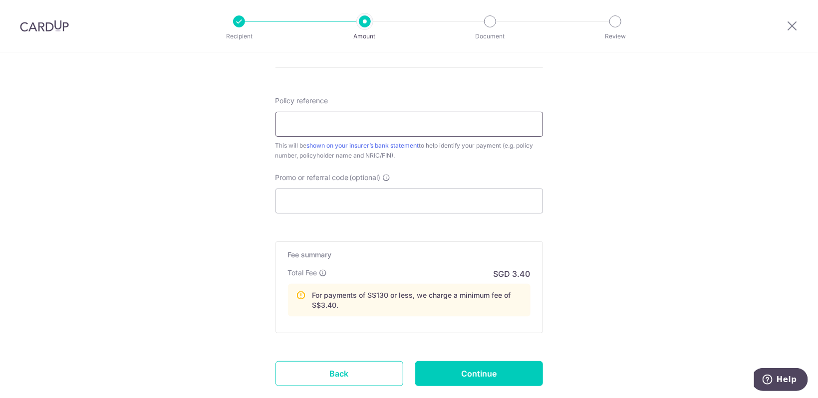
click at [374, 122] on input "Policy reference" at bounding box center [410, 124] width 268 height 25
paste input "P566321951"
type input "P566321951"
click at [352, 191] on input "Promo or referral code (optional)" at bounding box center [410, 201] width 268 height 25
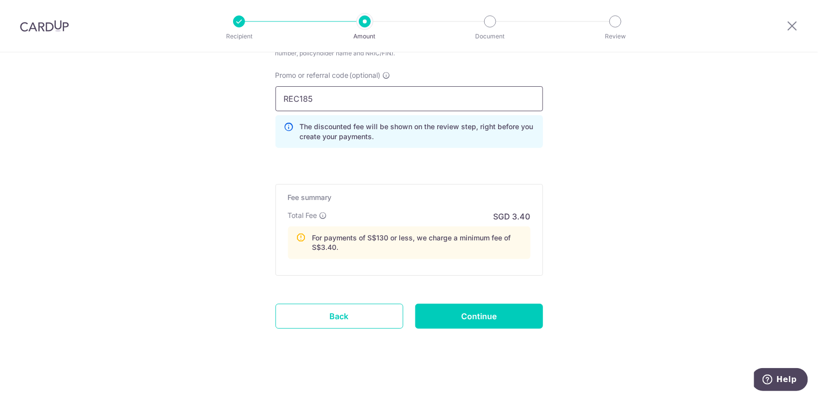
scroll to position [693, 0]
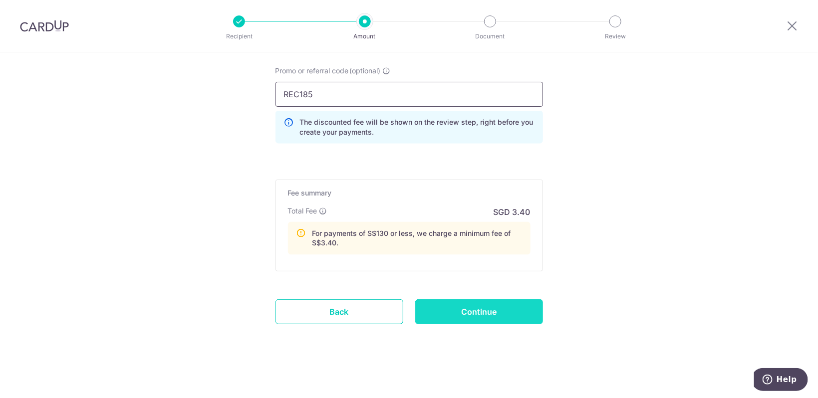
type input "REC185"
click at [459, 312] on input "Continue" at bounding box center [479, 312] width 128 height 25
type input "Create Schedule"
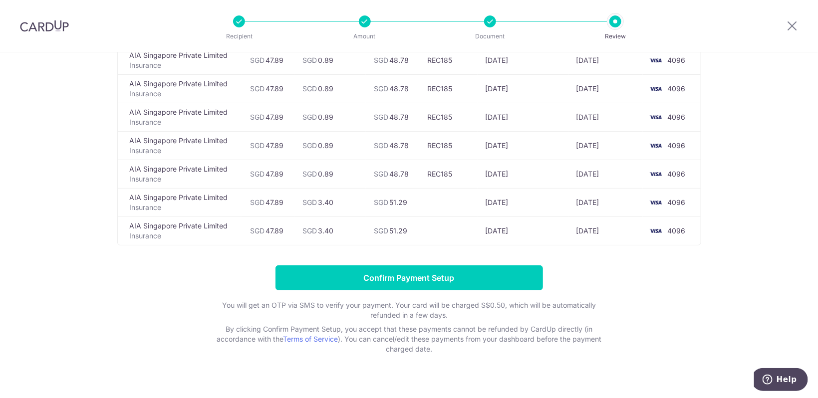
scroll to position [123, 0]
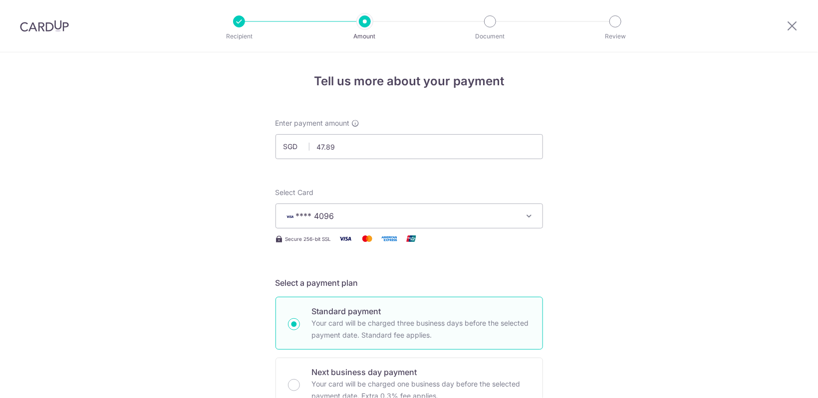
scroll to position [251, 0]
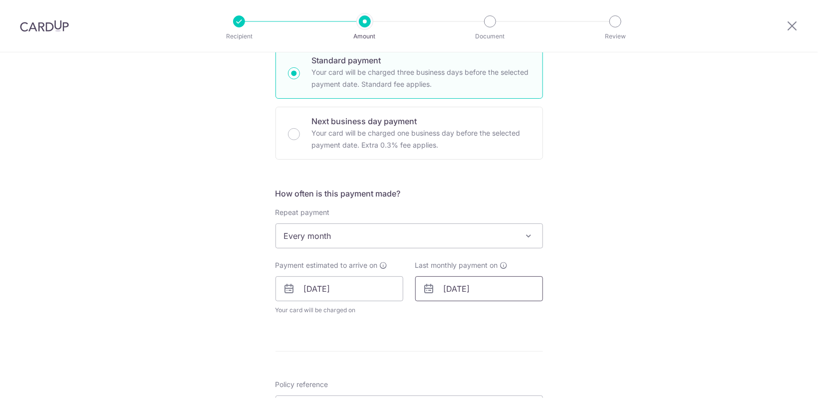
click at [469, 290] on input "[DATE]" at bounding box center [479, 289] width 128 height 25
click at [434, 314] on link "Prev" at bounding box center [434, 316] width 12 height 12
click at [497, 357] on link "4" at bounding box center [496, 360] width 16 height 16
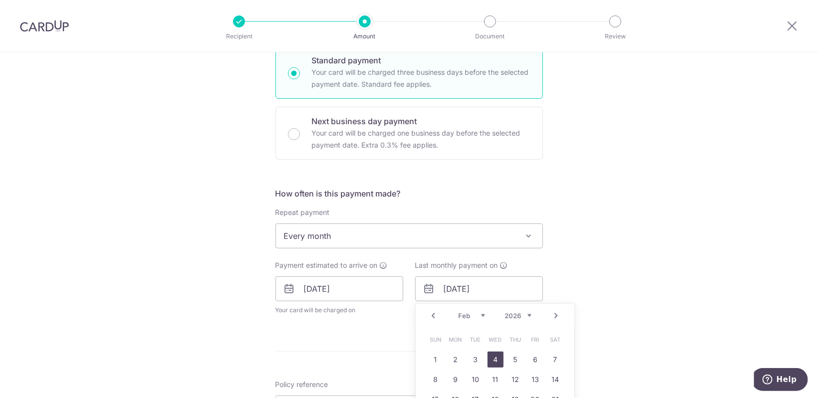
type input "04/02/2026"
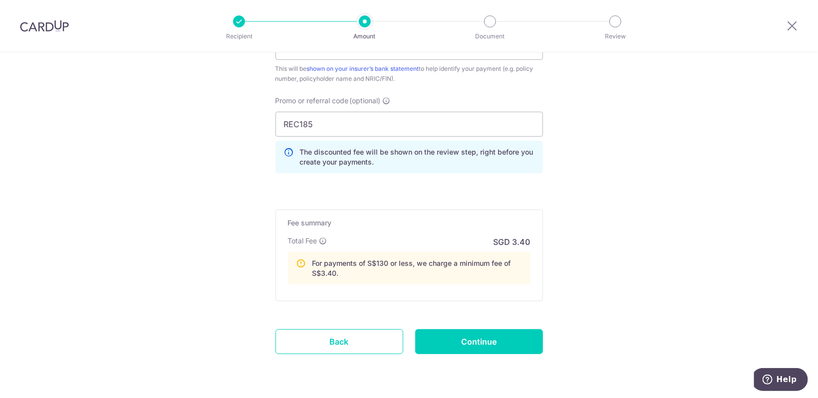
scroll to position [683, 0]
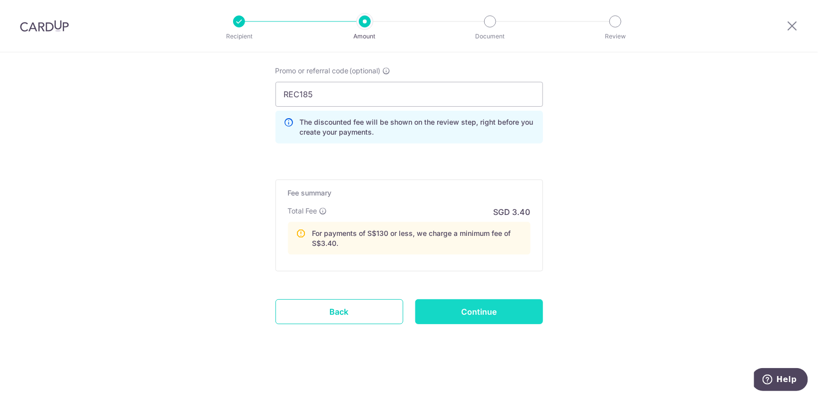
click at [472, 313] on input "Continue" at bounding box center [479, 312] width 128 height 25
type input "Update Schedule"
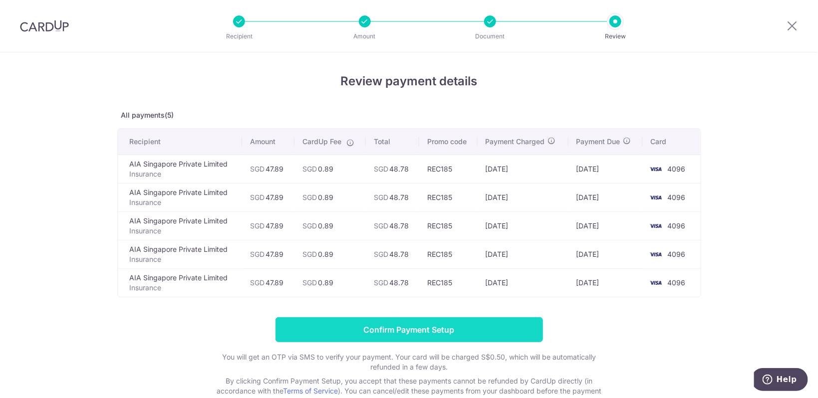
click at [464, 334] on input "Confirm Payment Setup" at bounding box center [410, 330] width 268 height 25
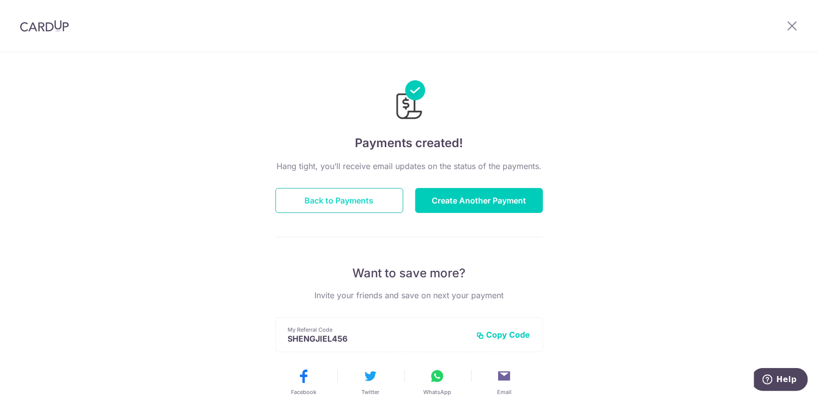
click at [382, 203] on button "Back to Payments" at bounding box center [340, 200] width 128 height 25
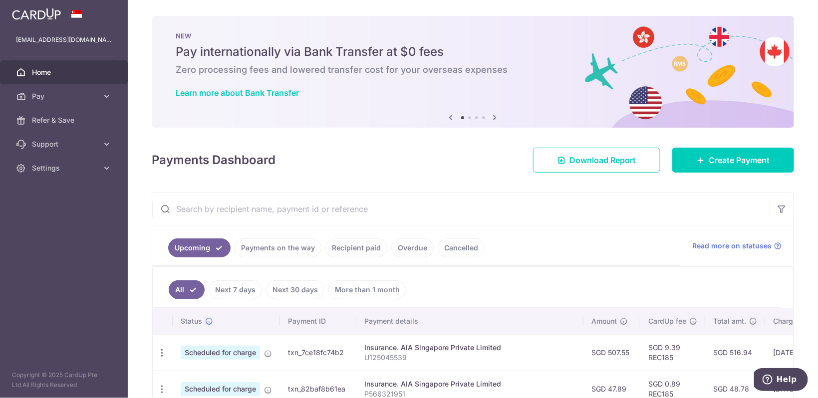
click at [570, 218] on input "text" at bounding box center [461, 209] width 618 height 32
